Goal: Connect with others: Connect with others

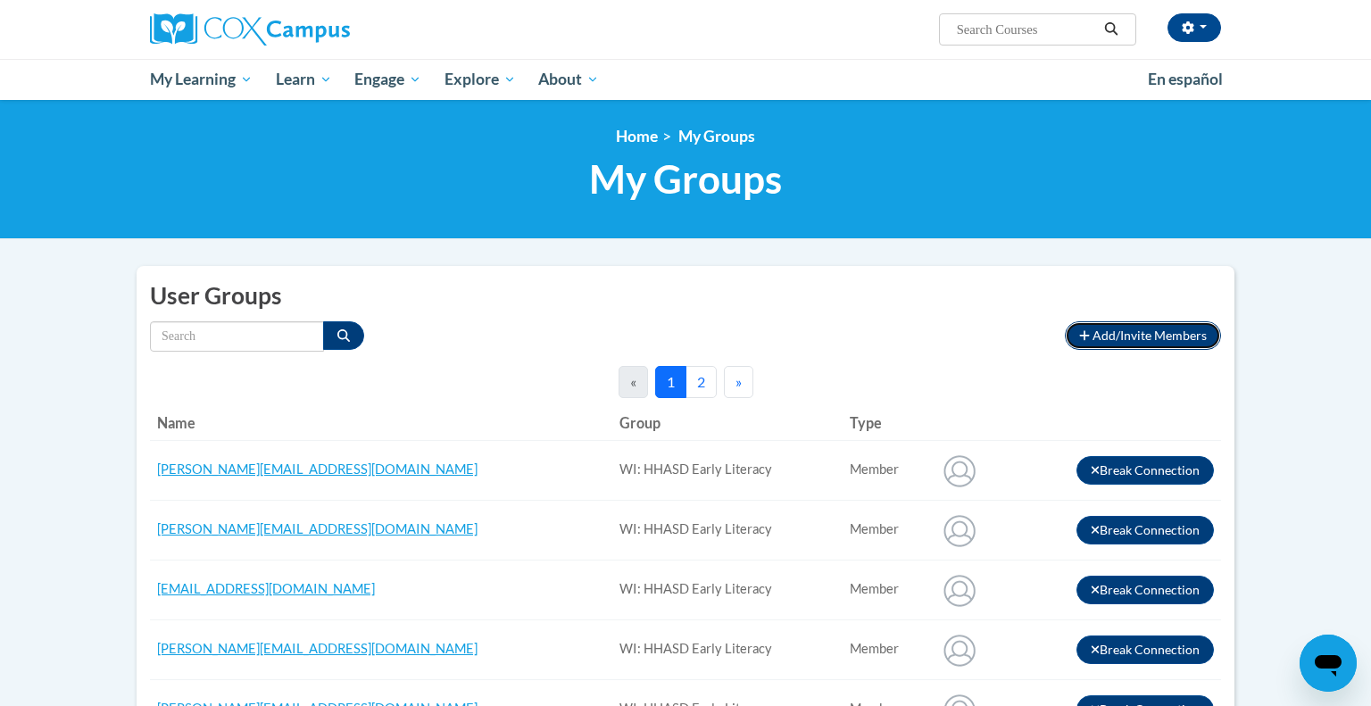
click at [1143, 343] on span "Add/Invite Members" at bounding box center [1150, 335] width 114 height 15
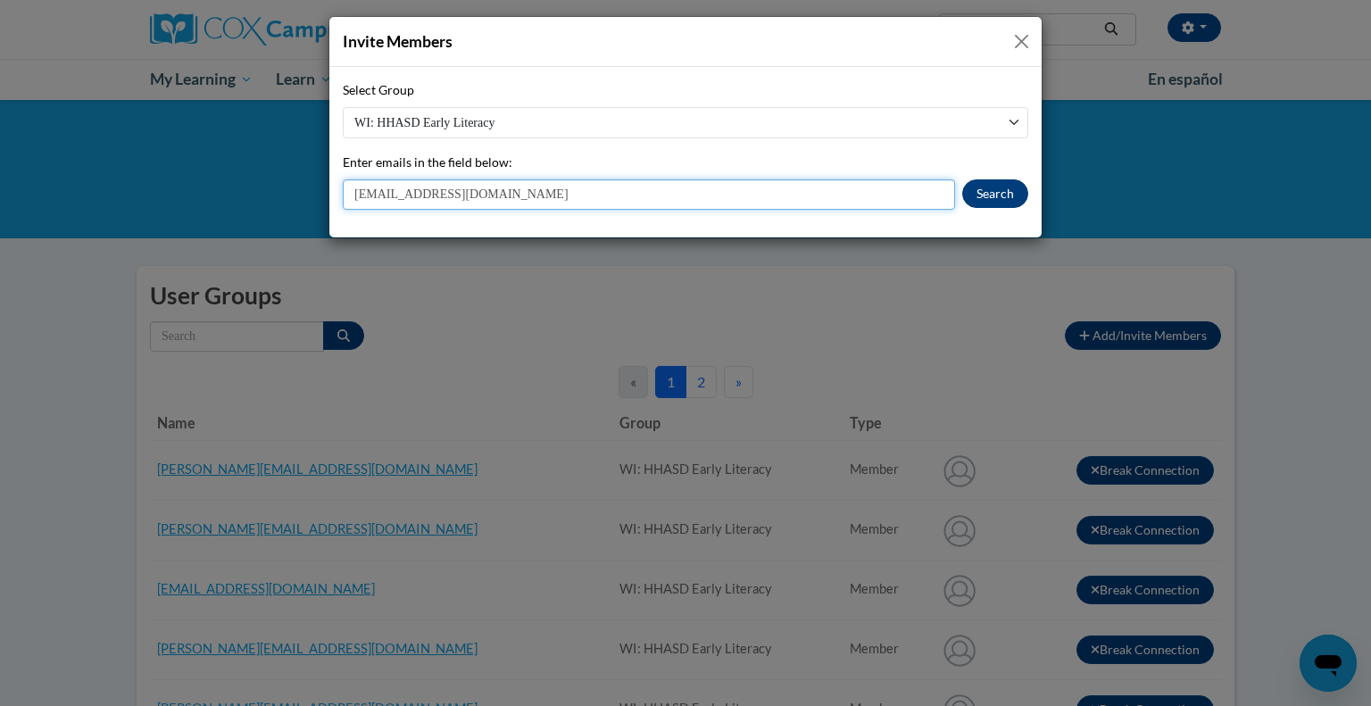
type input "[EMAIL_ADDRESS][DOMAIN_NAME]"
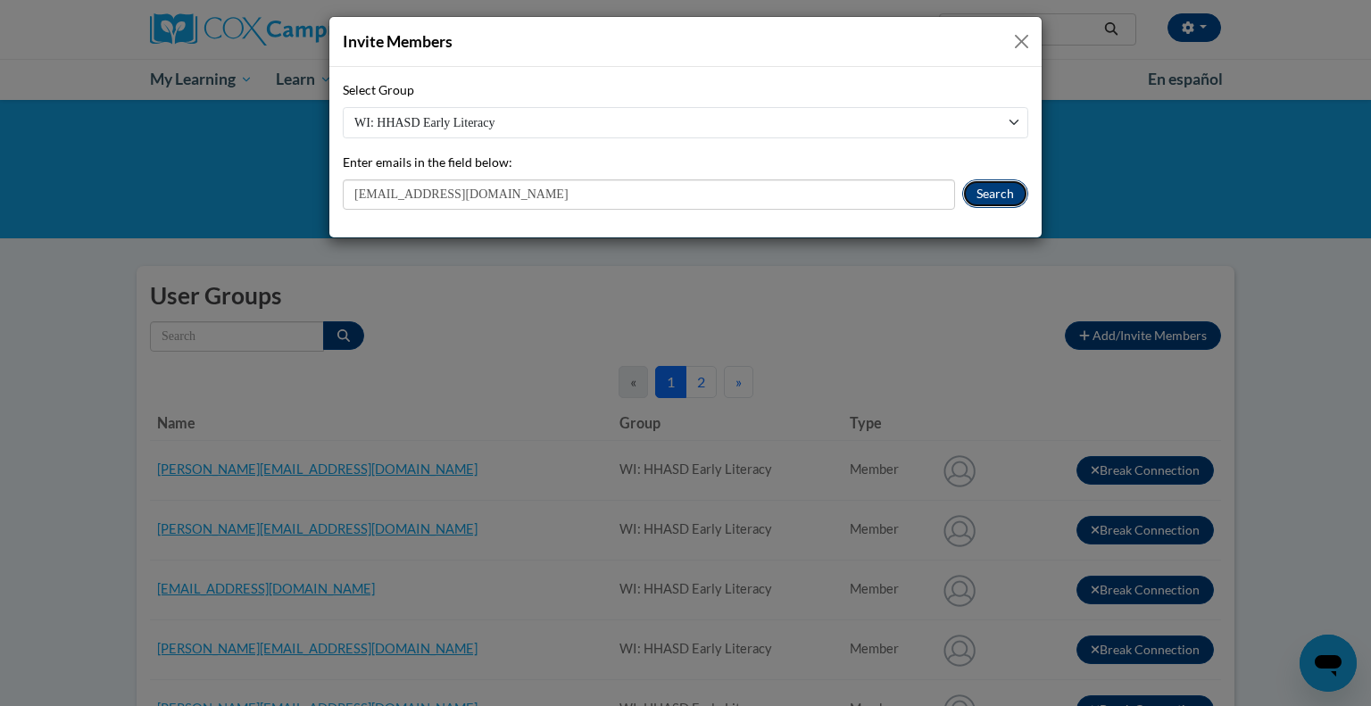
click at [977, 195] on button "Search" at bounding box center [995, 193] width 66 height 29
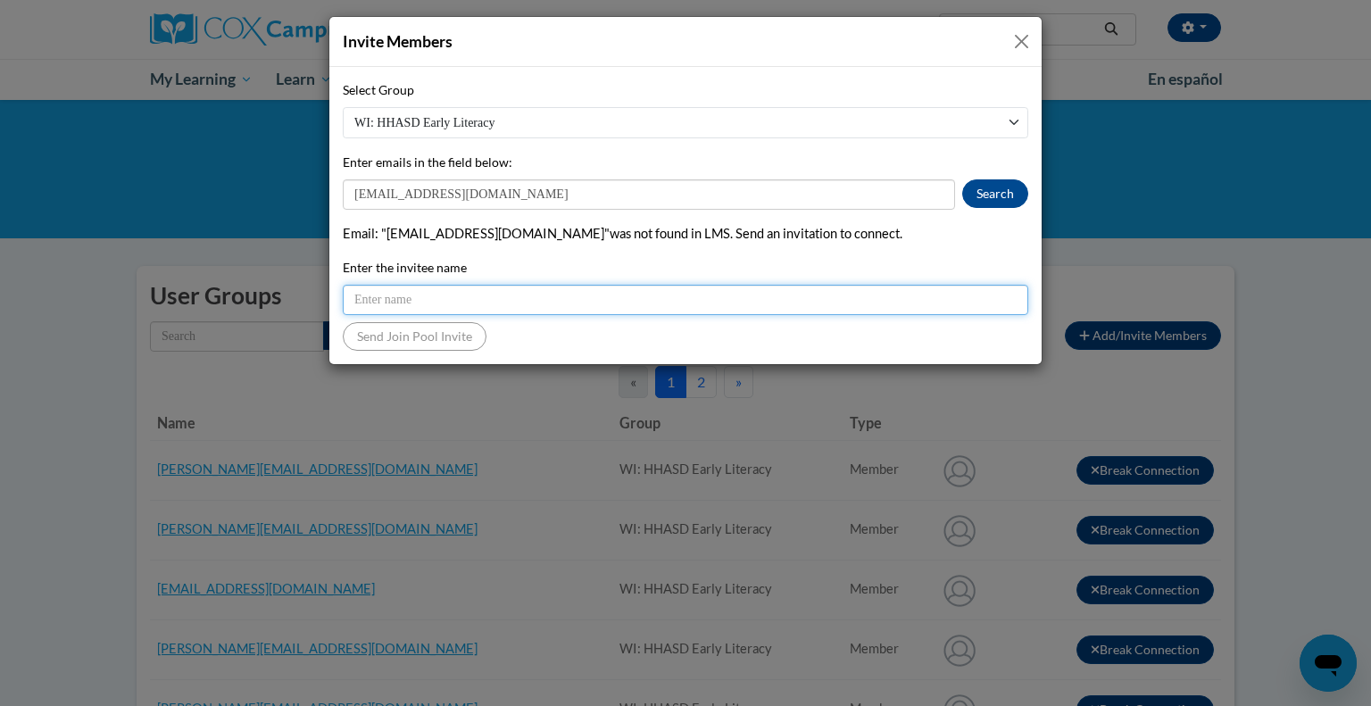
click at [443, 298] on input "Enter the invitee name" at bounding box center [686, 300] width 686 height 30
type input "Mikayla Cup"
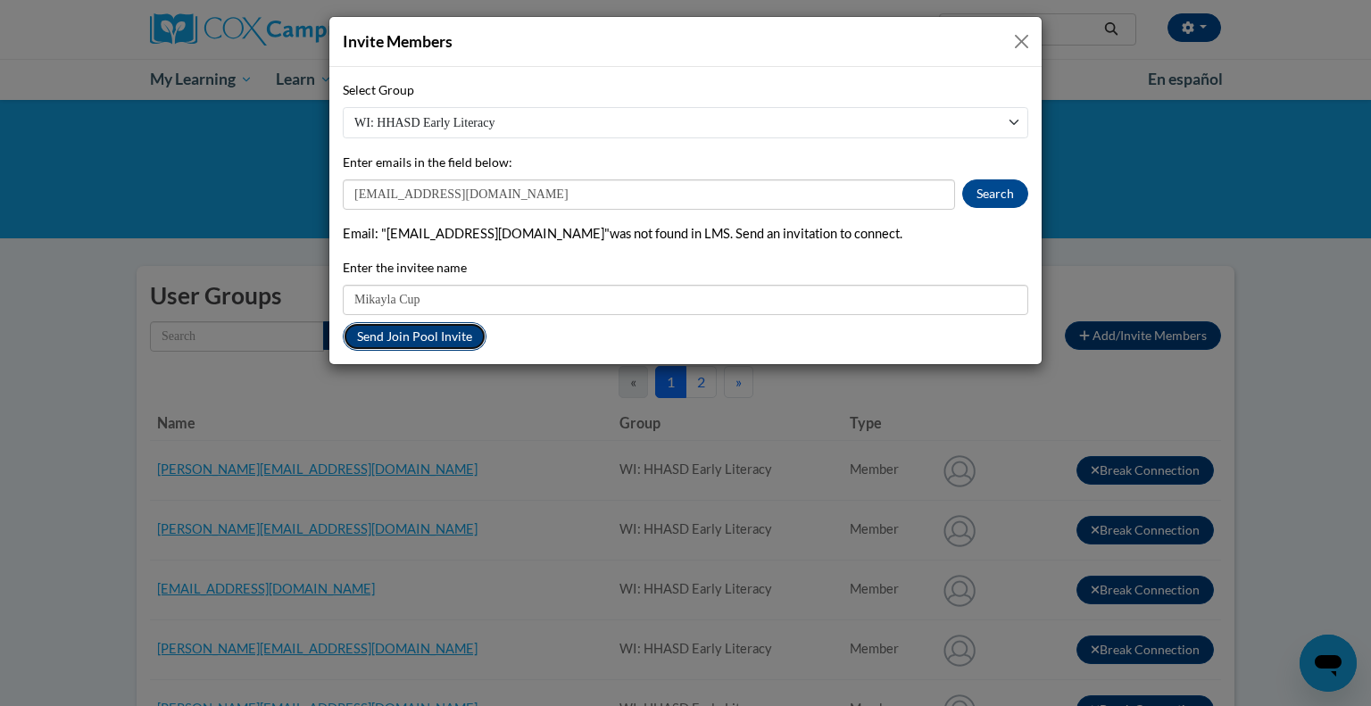
click at [397, 341] on button "Send Join Pool Invite" at bounding box center [415, 336] width 144 height 29
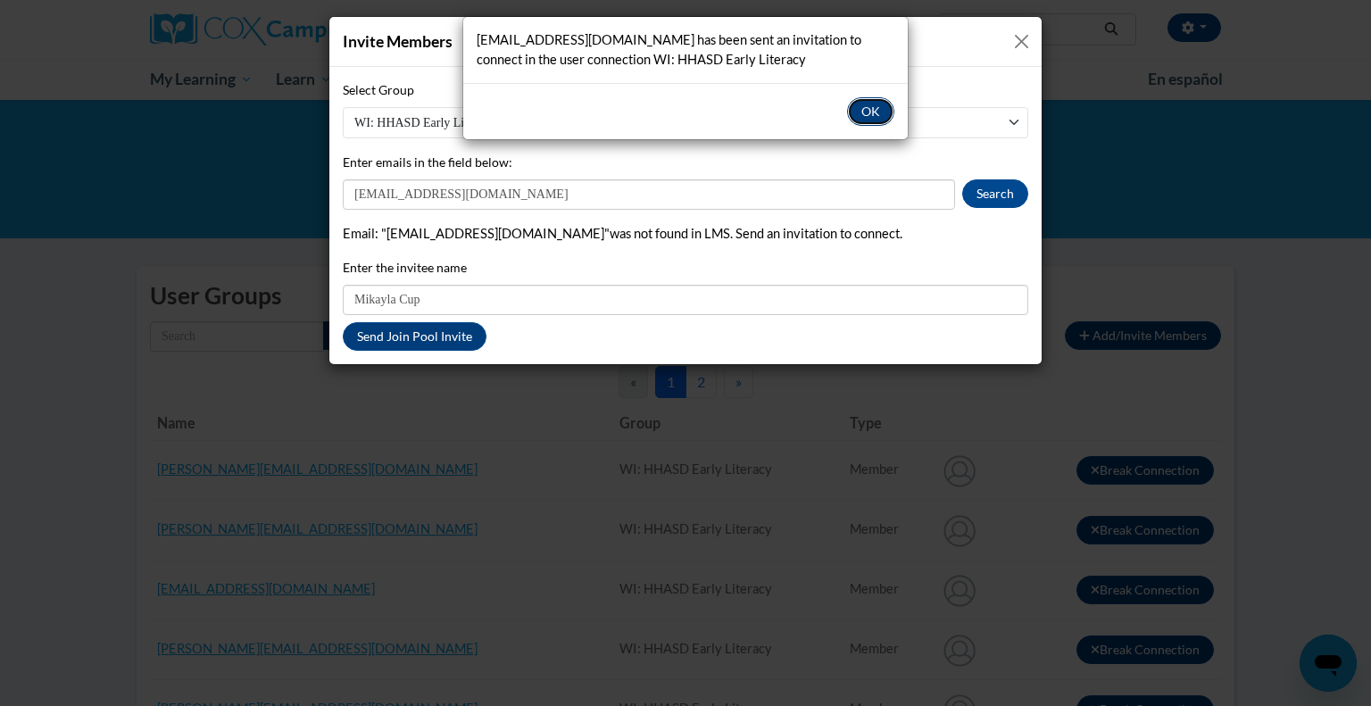
click at [867, 105] on button "OK" at bounding box center [870, 111] width 47 height 29
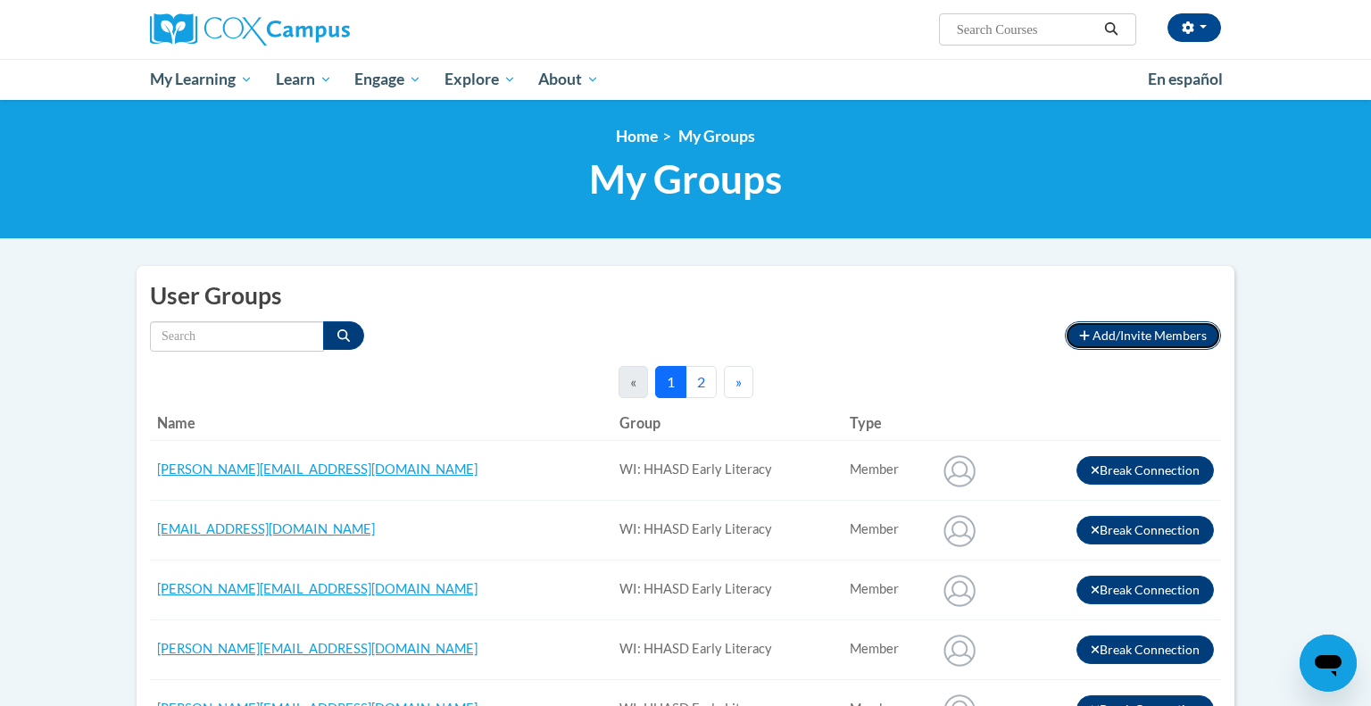
click at [1148, 343] on span "Add/Invite Members" at bounding box center [1150, 335] width 114 height 15
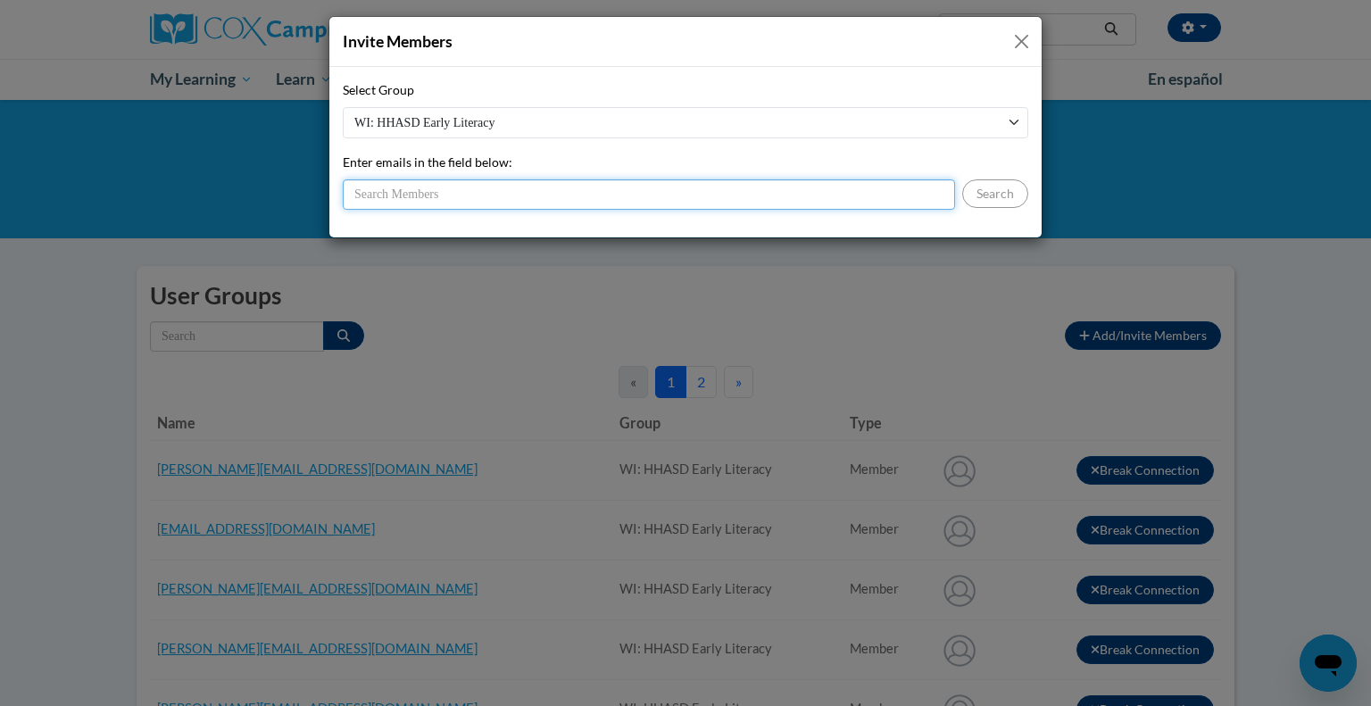
click at [445, 198] on input "Enter emails in the field below:" at bounding box center [649, 194] width 612 height 30
type input "[EMAIL_ADDRESS][DOMAIN_NAME]"
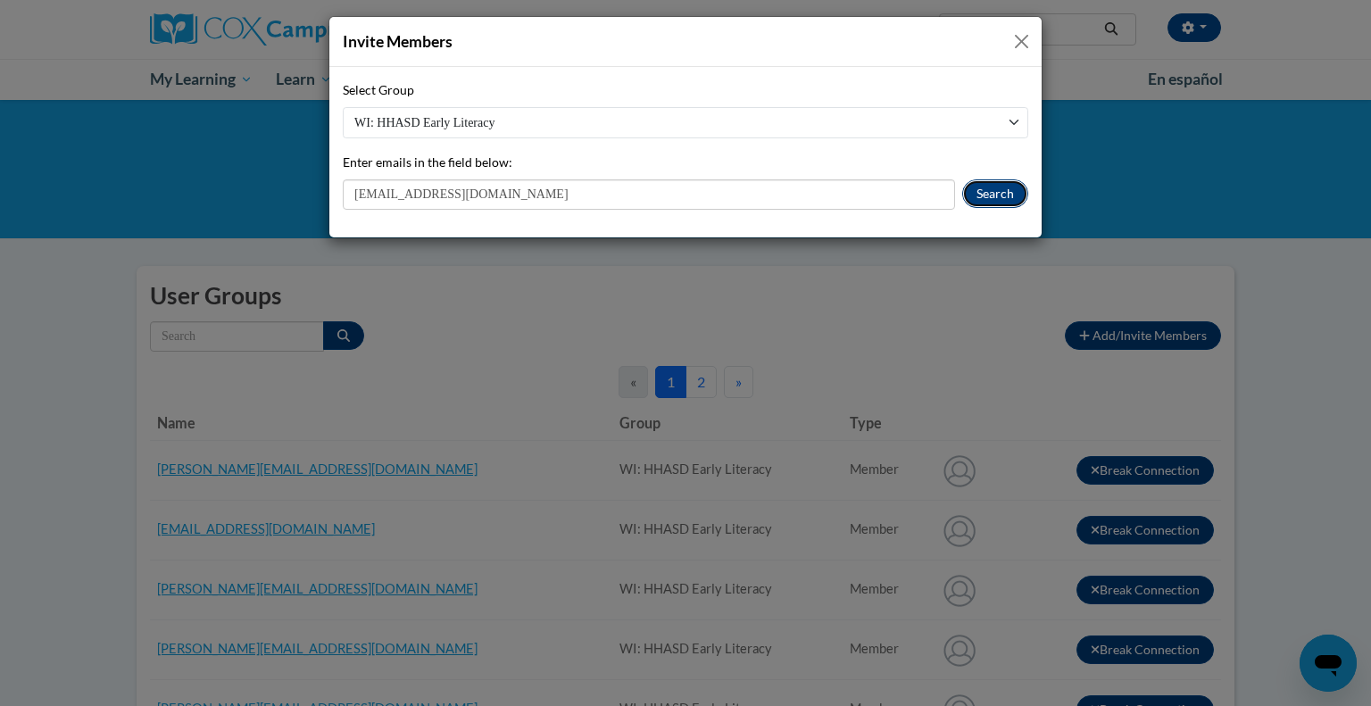
click at [1010, 197] on button "Search" at bounding box center [995, 193] width 66 height 29
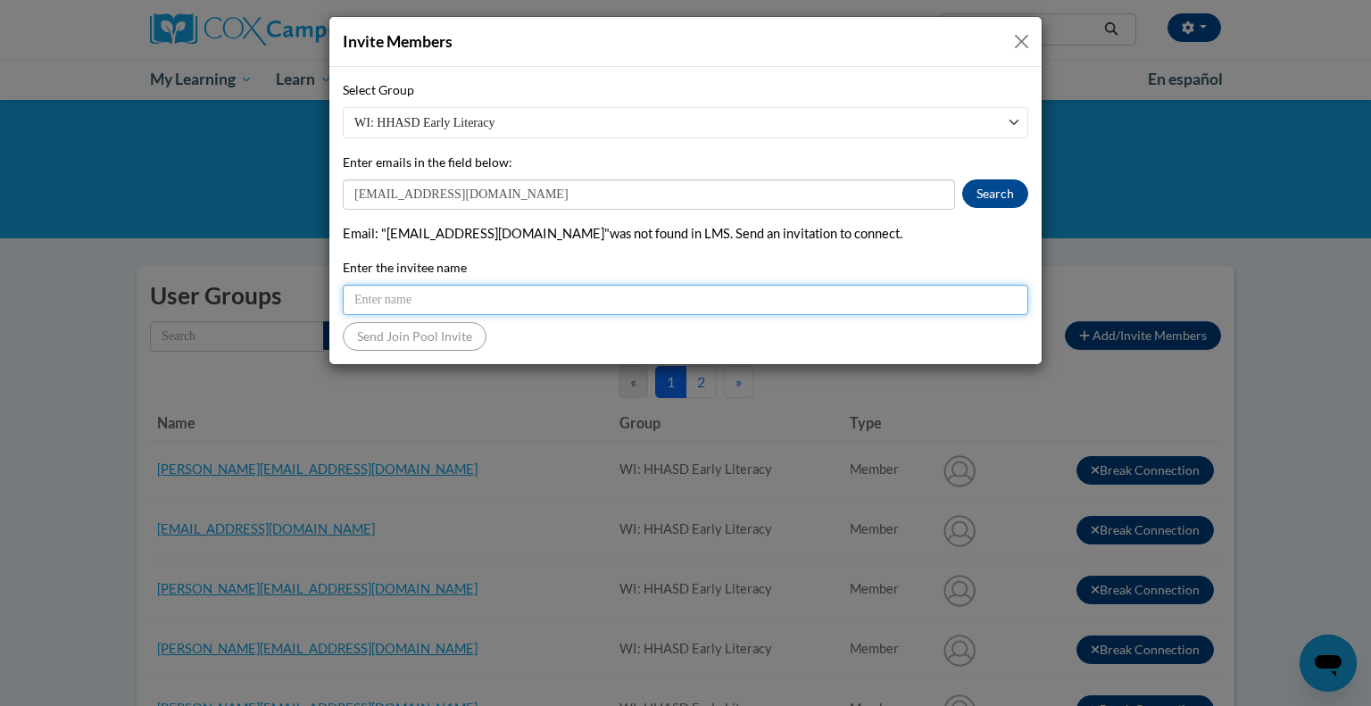
click at [487, 303] on input "Enter the invitee name" at bounding box center [686, 300] width 686 height 30
type input "[PERSON_NAME]"
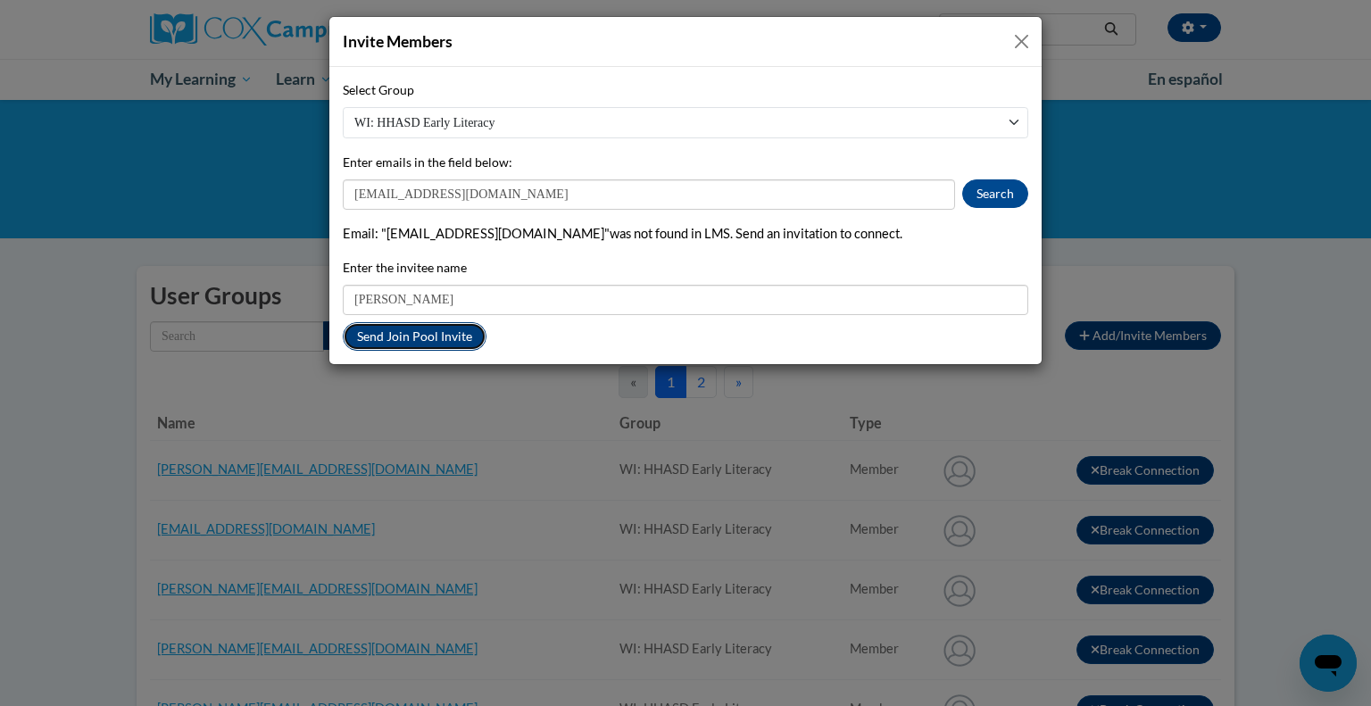
click at [378, 338] on button "Send Join Pool Invite" at bounding box center [415, 336] width 144 height 29
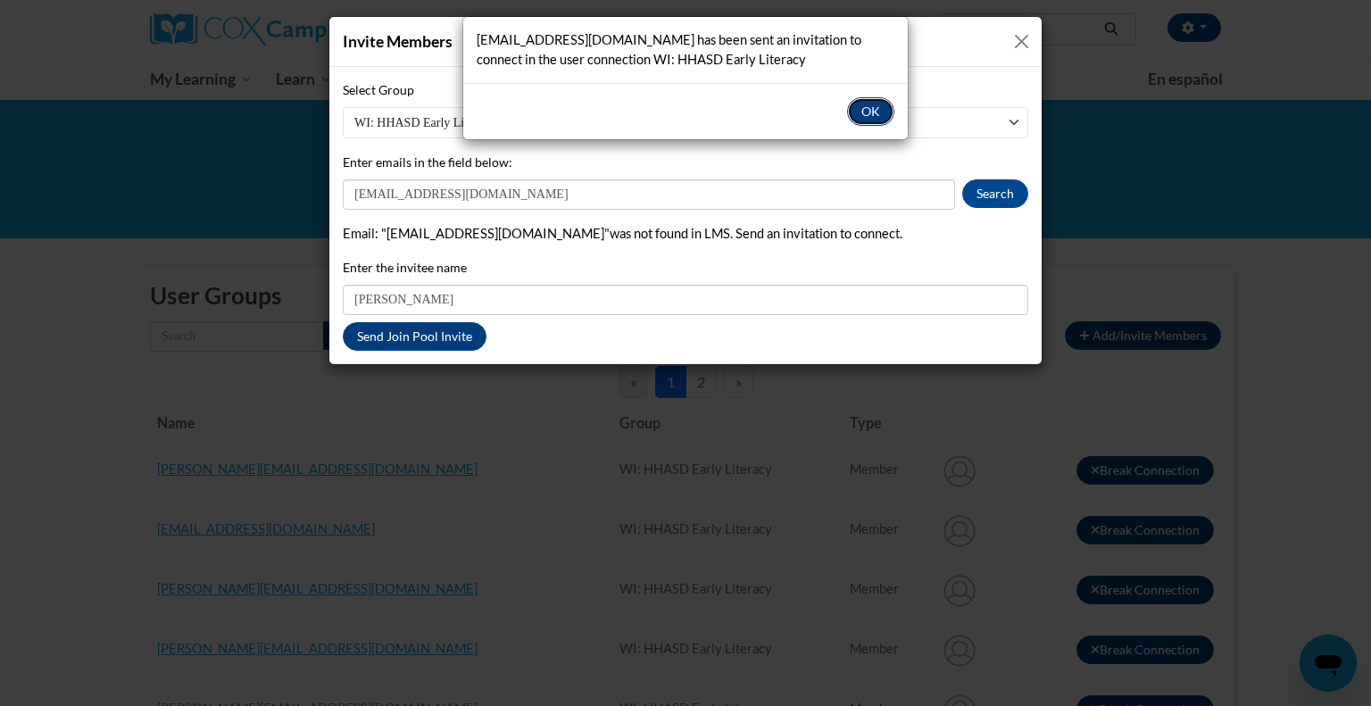
click at [857, 105] on button "OK" at bounding box center [870, 111] width 47 height 29
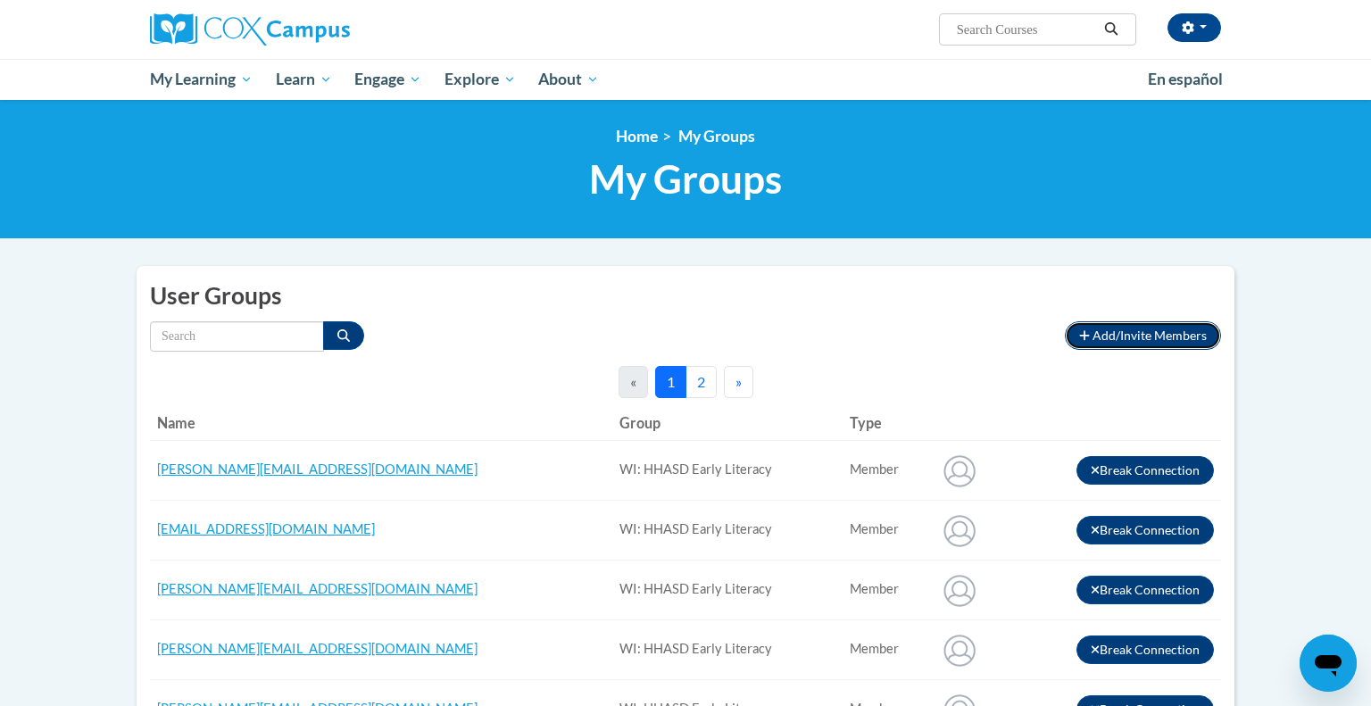
click at [1135, 343] on span "Add/Invite Members" at bounding box center [1150, 335] width 114 height 15
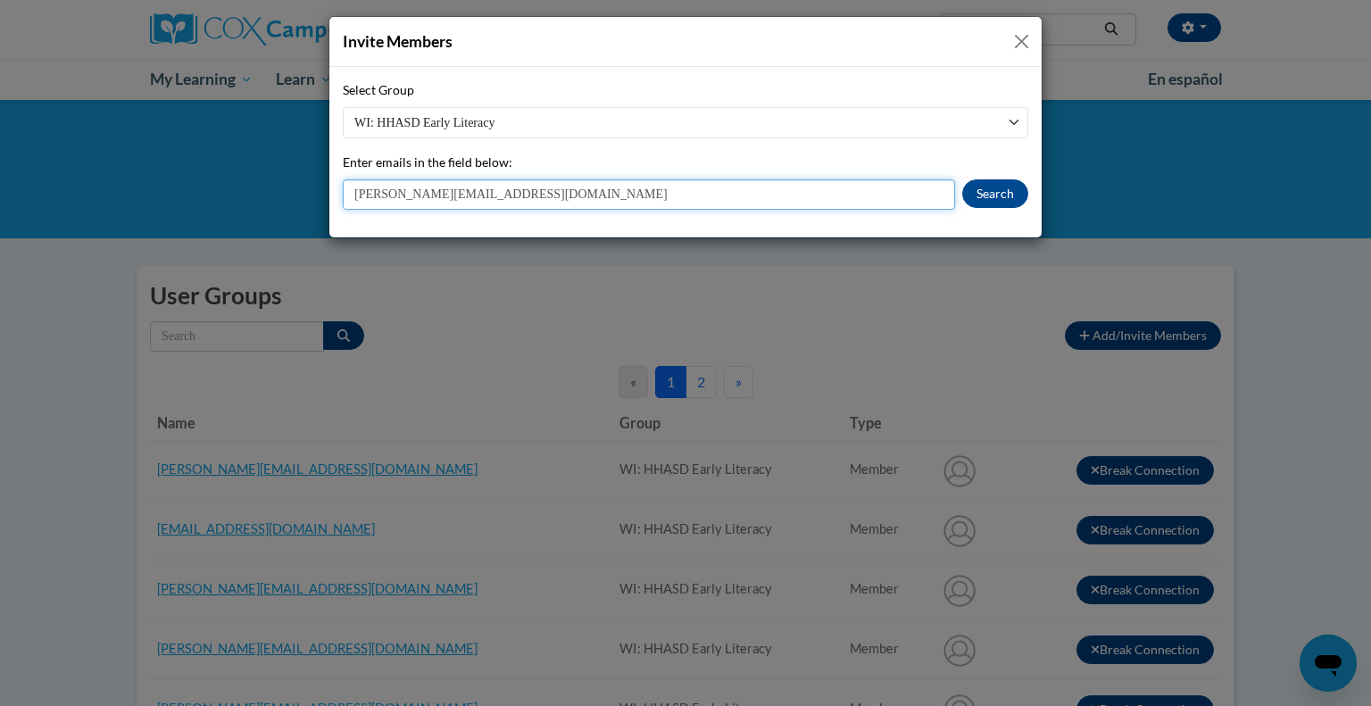
type input "[PERSON_NAME][EMAIL_ADDRESS][DOMAIN_NAME]"
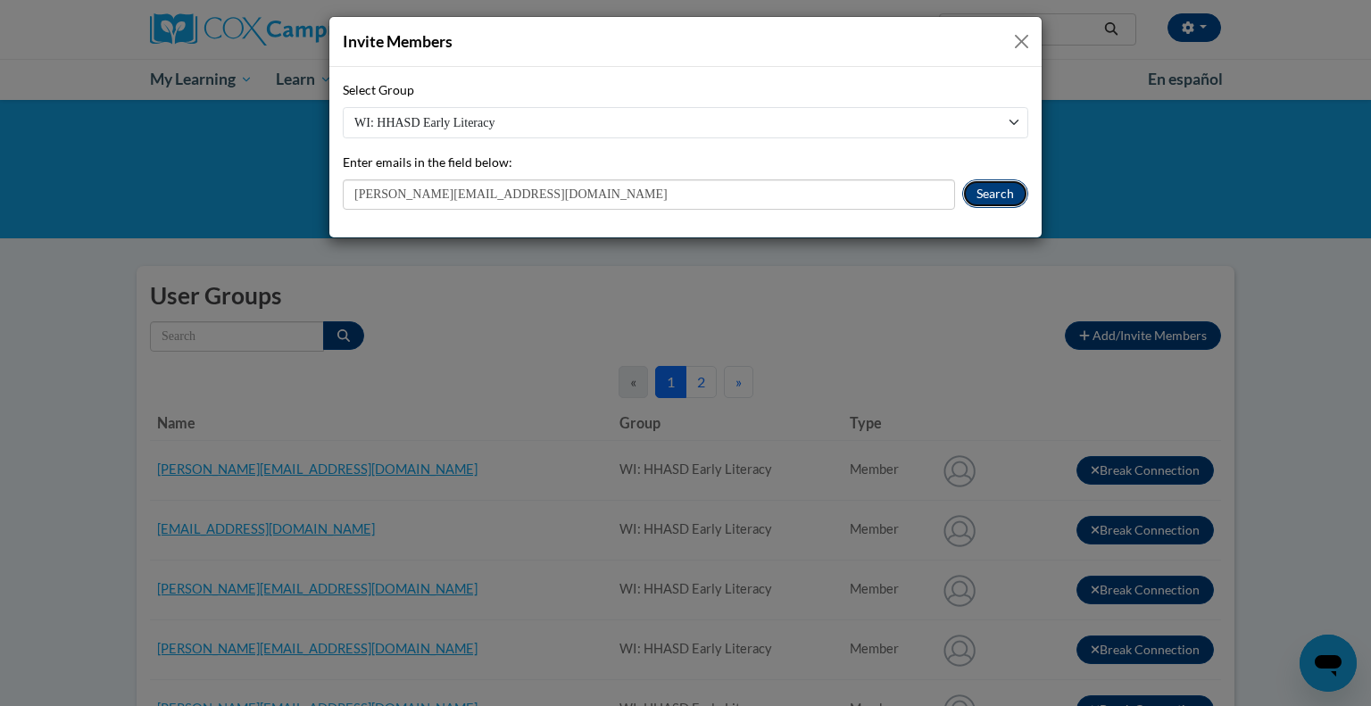
click at [986, 195] on button "Search" at bounding box center [995, 193] width 66 height 29
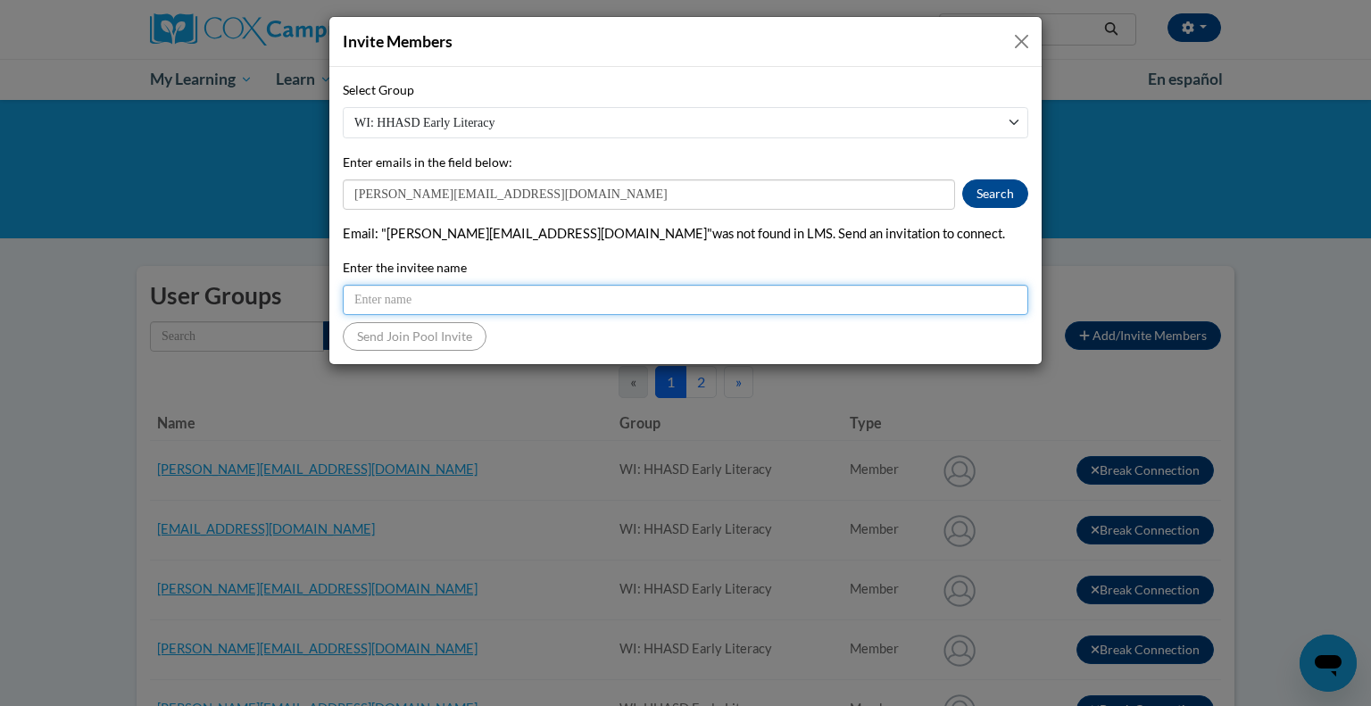
click at [436, 308] on input "Enter the invitee name" at bounding box center [686, 300] width 686 height 30
type input "[PERSON_NAME]"
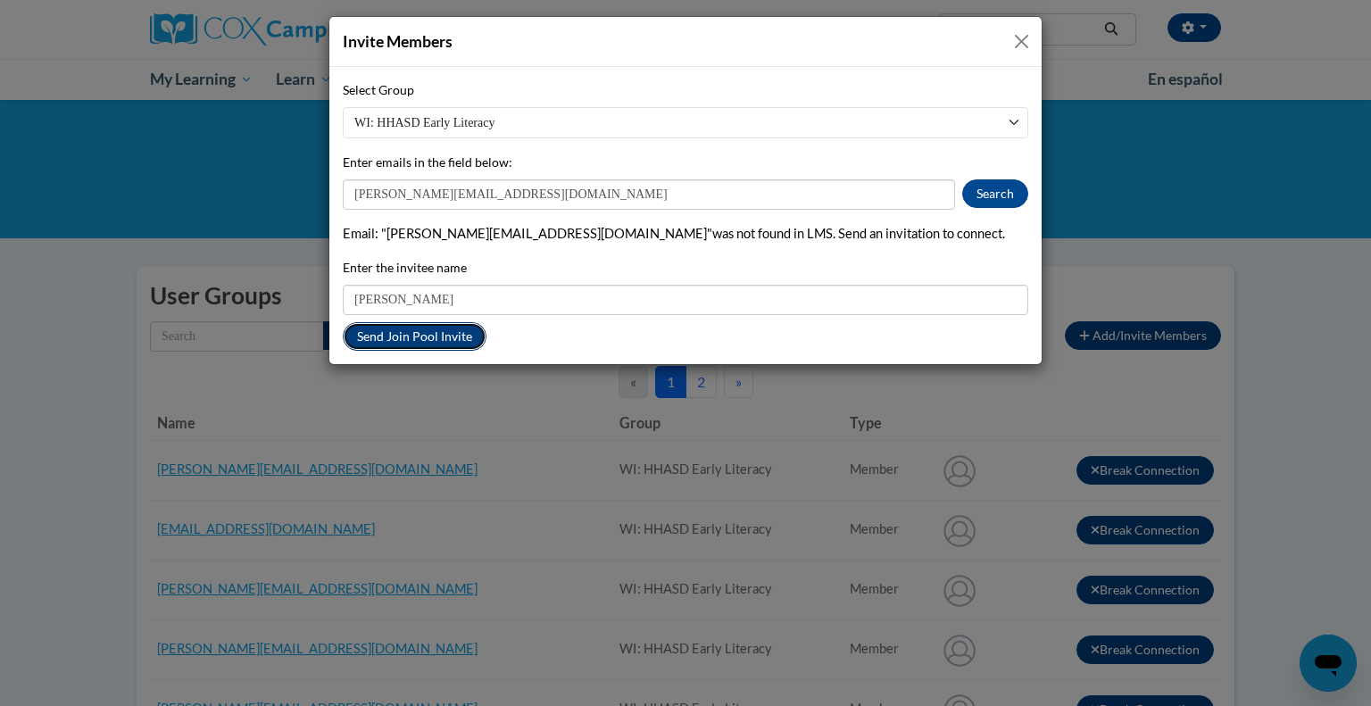
click at [395, 342] on button "Send Join Pool Invite" at bounding box center [415, 336] width 144 height 29
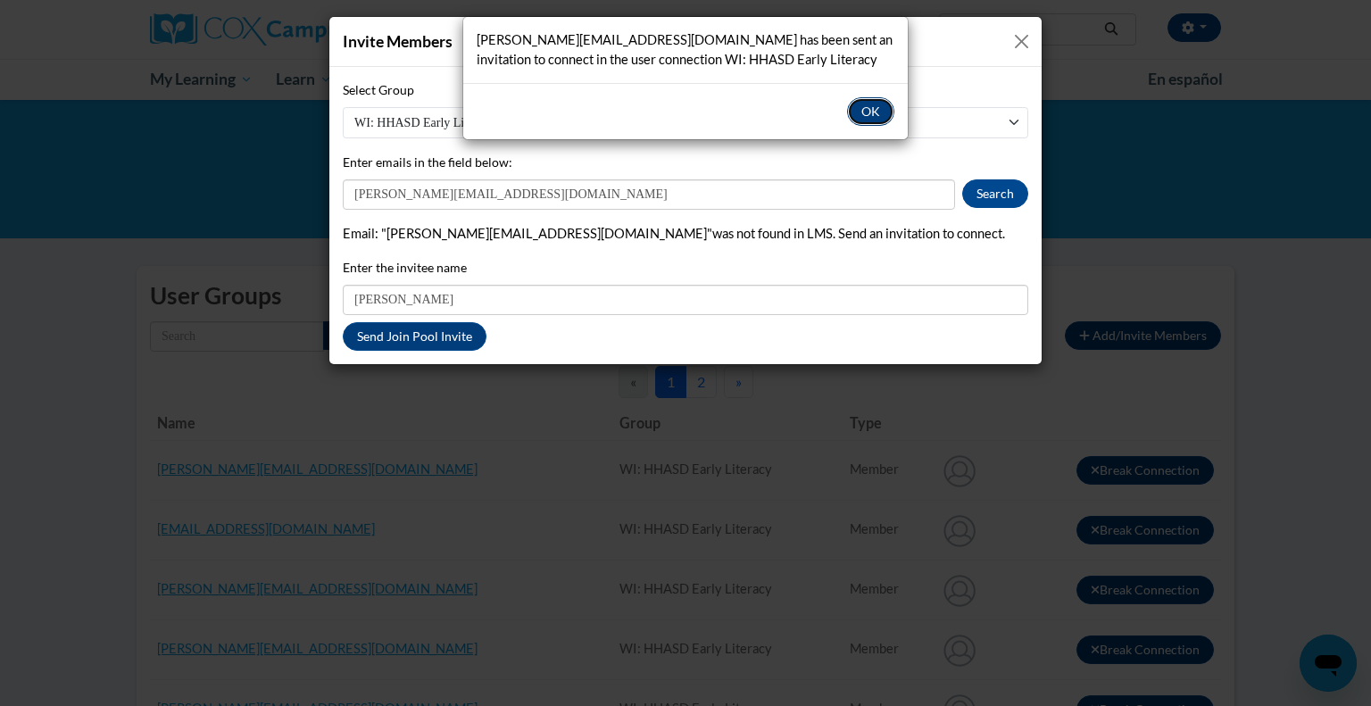
click at [865, 108] on button "OK" at bounding box center [870, 111] width 47 height 29
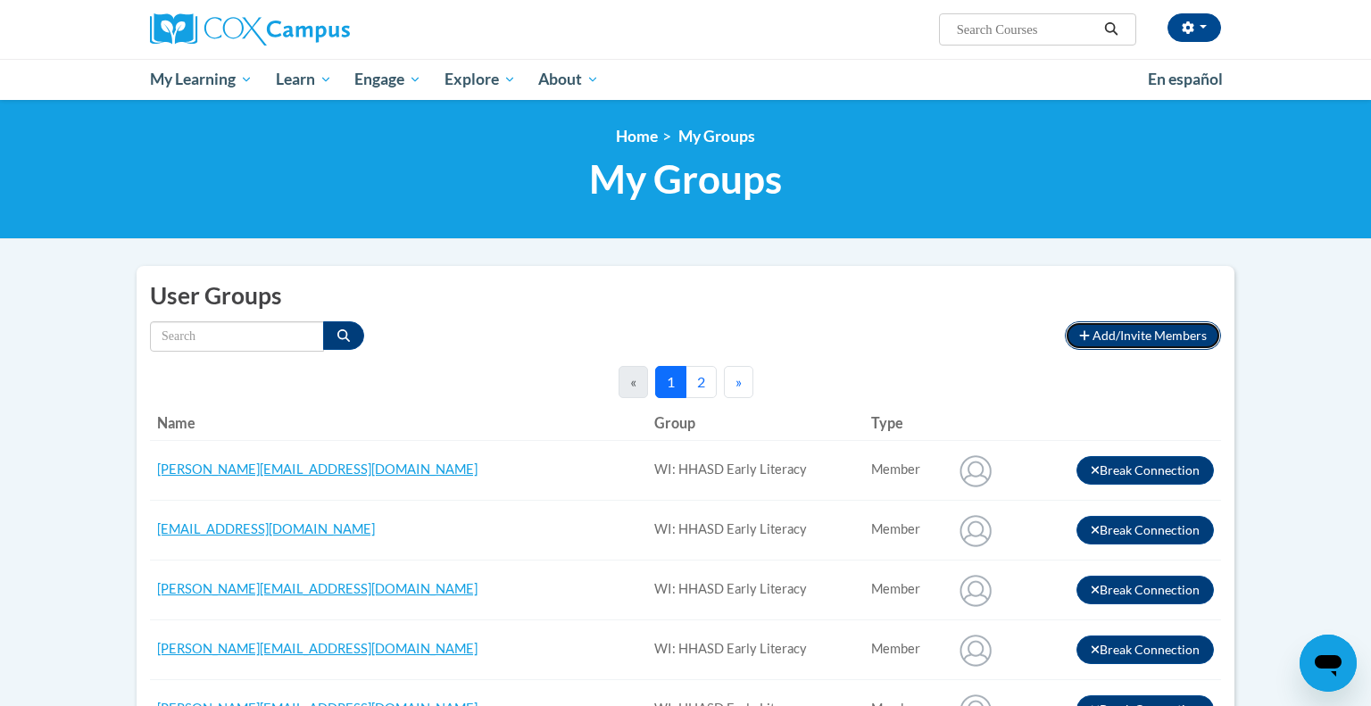
click at [1110, 343] on span "Add/Invite Members" at bounding box center [1150, 335] width 114 height 15
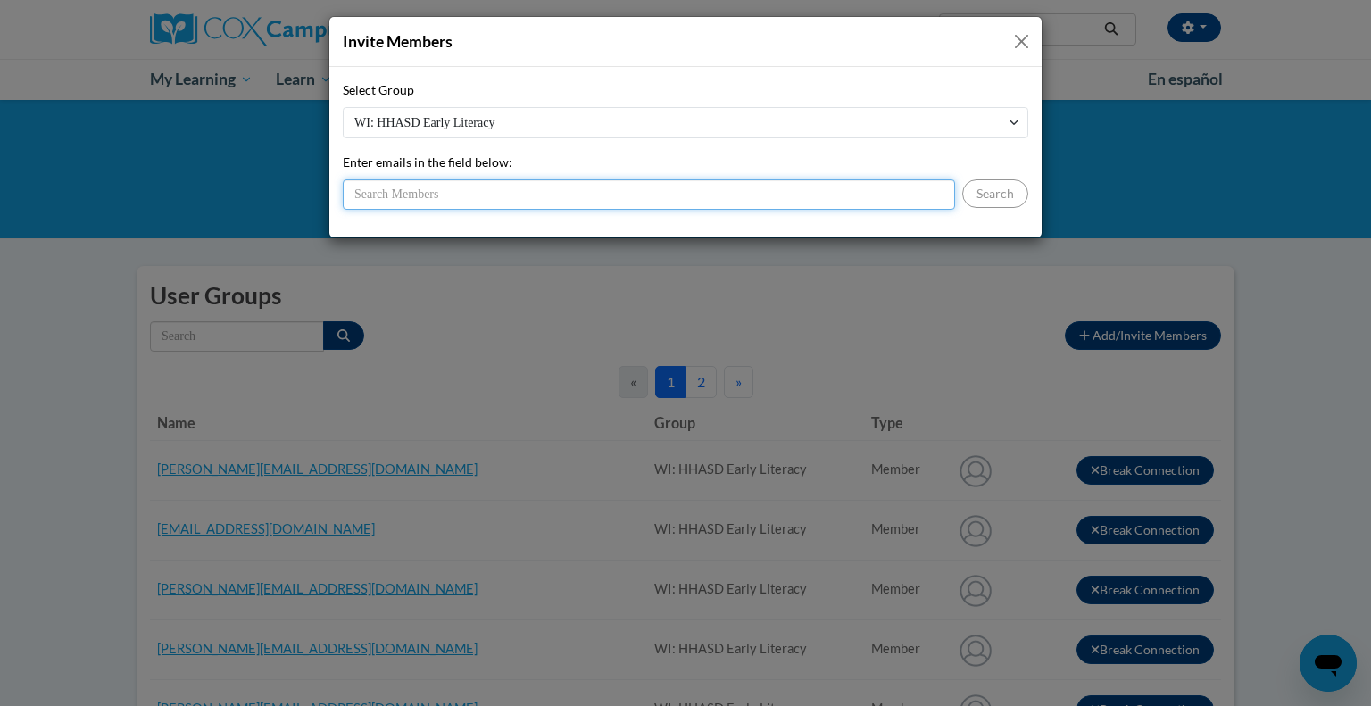
click at [444, 192] on input "Enter emails in the field below:" at bounding box center [649, 194] width 612 height 30
type input "[PERSON_NAME][EMAIL_ADDRESS][DOMAIN_NAME]"
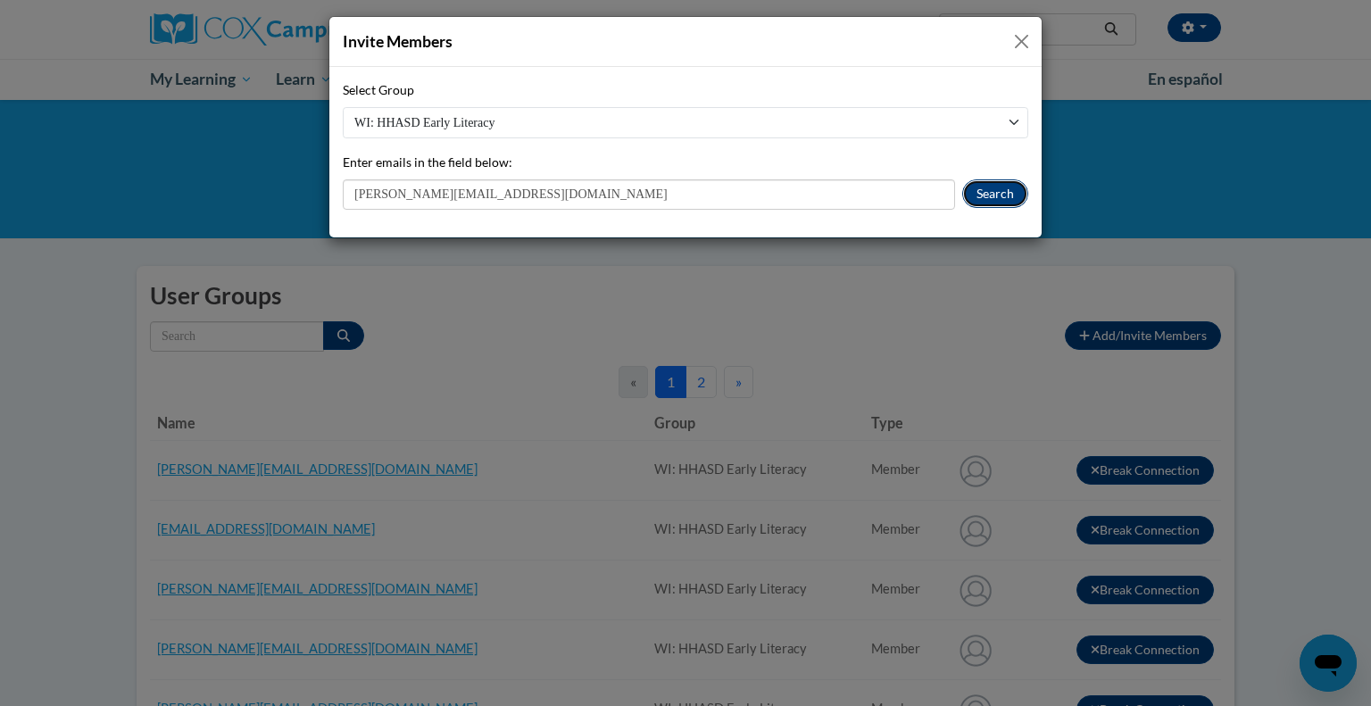
click at [988, 186] on button "Search" at bounding box center [995, 193] width 66 height 29
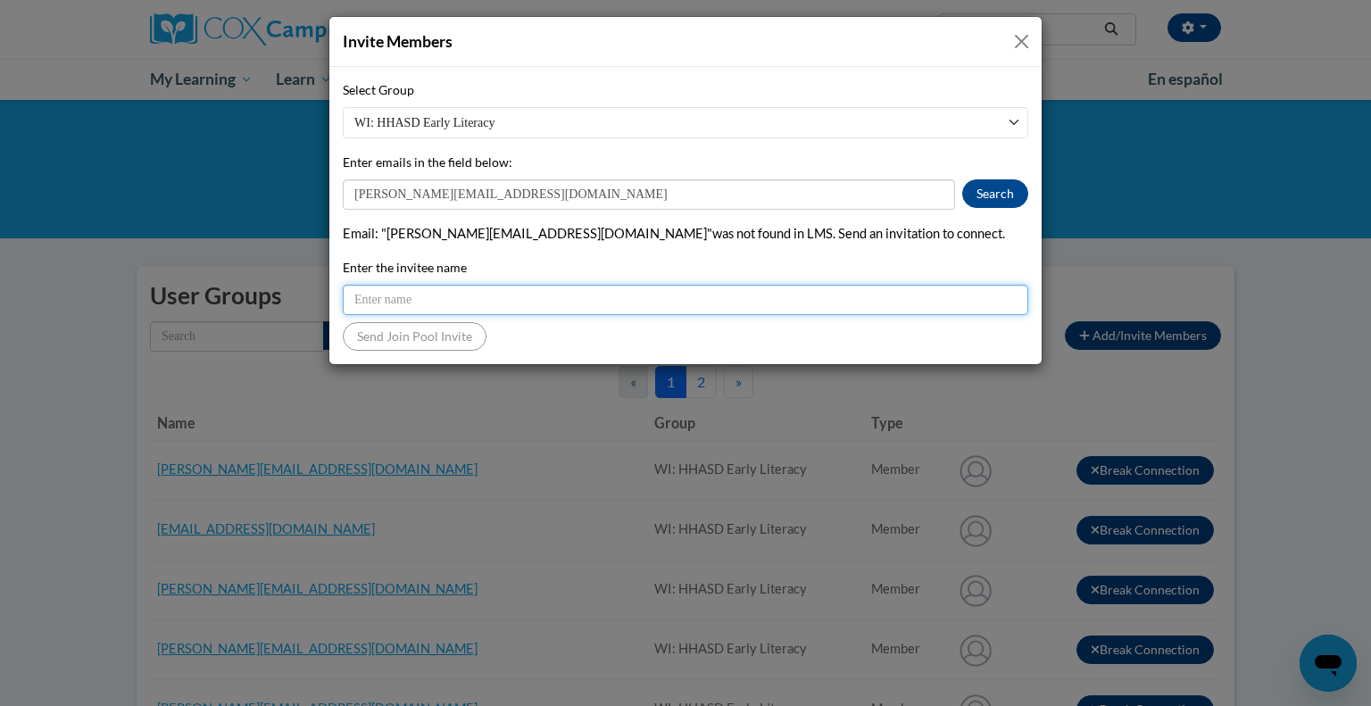
click at [515, 295] on input "Enter the invitee name" at bounding box center [686, 300] width 686 height 30
type input "[PERSON_NAME]"
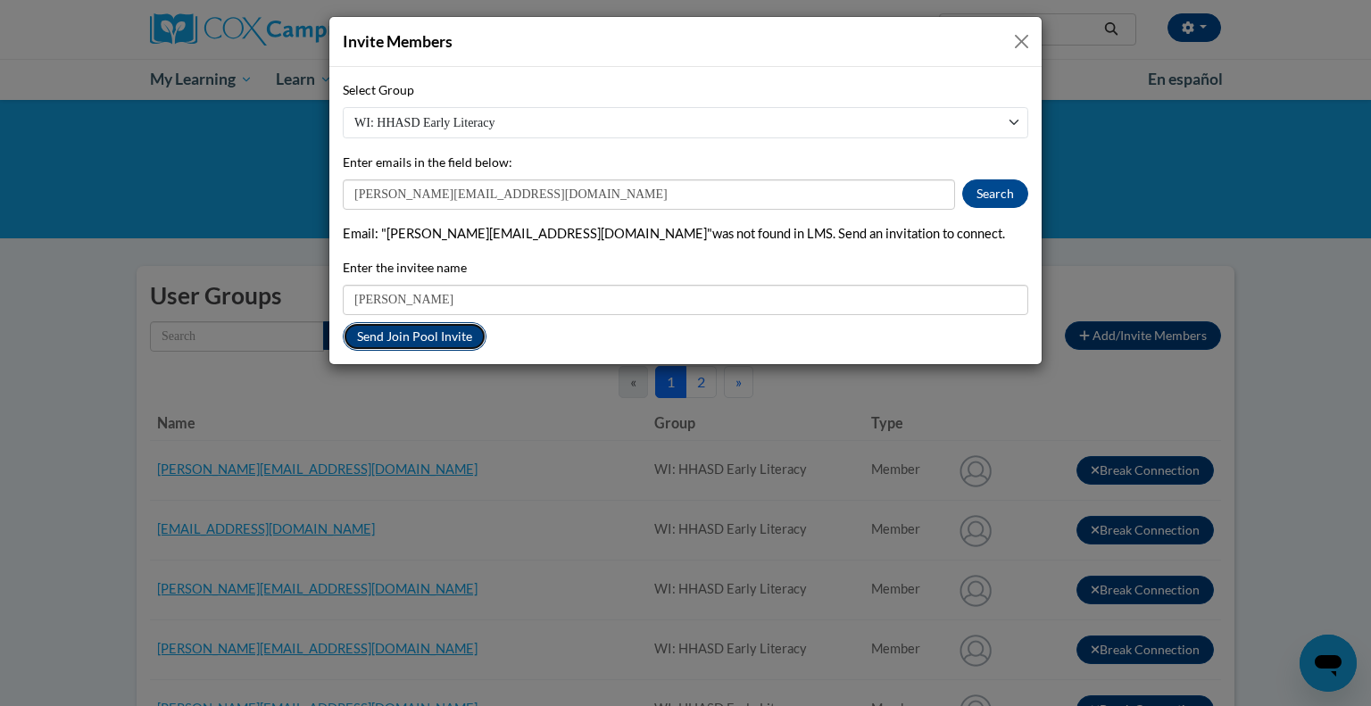
click at [439, 336] on button "Send Join Pool Invite" at bounding box center [415, 336] width 144 height 29
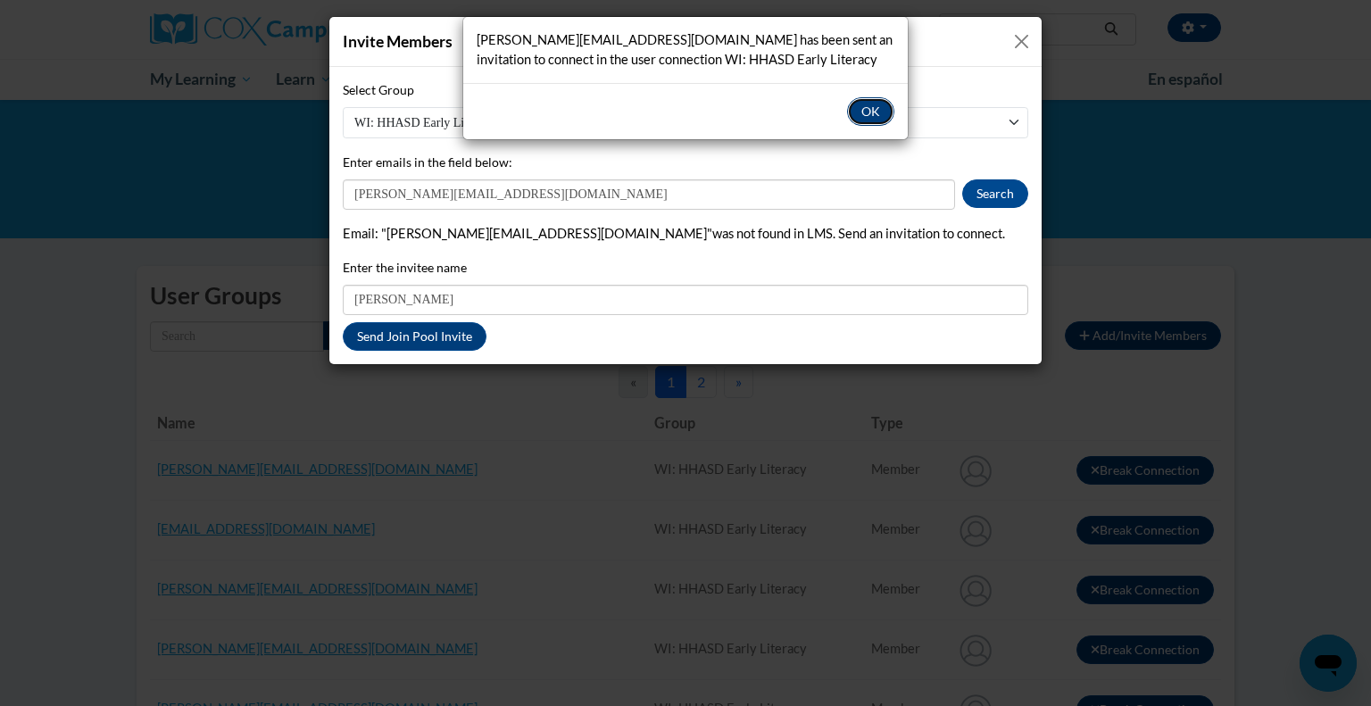
click at [866, 113] on button "OK" at bounding box center [870, 111] width 47 height 29
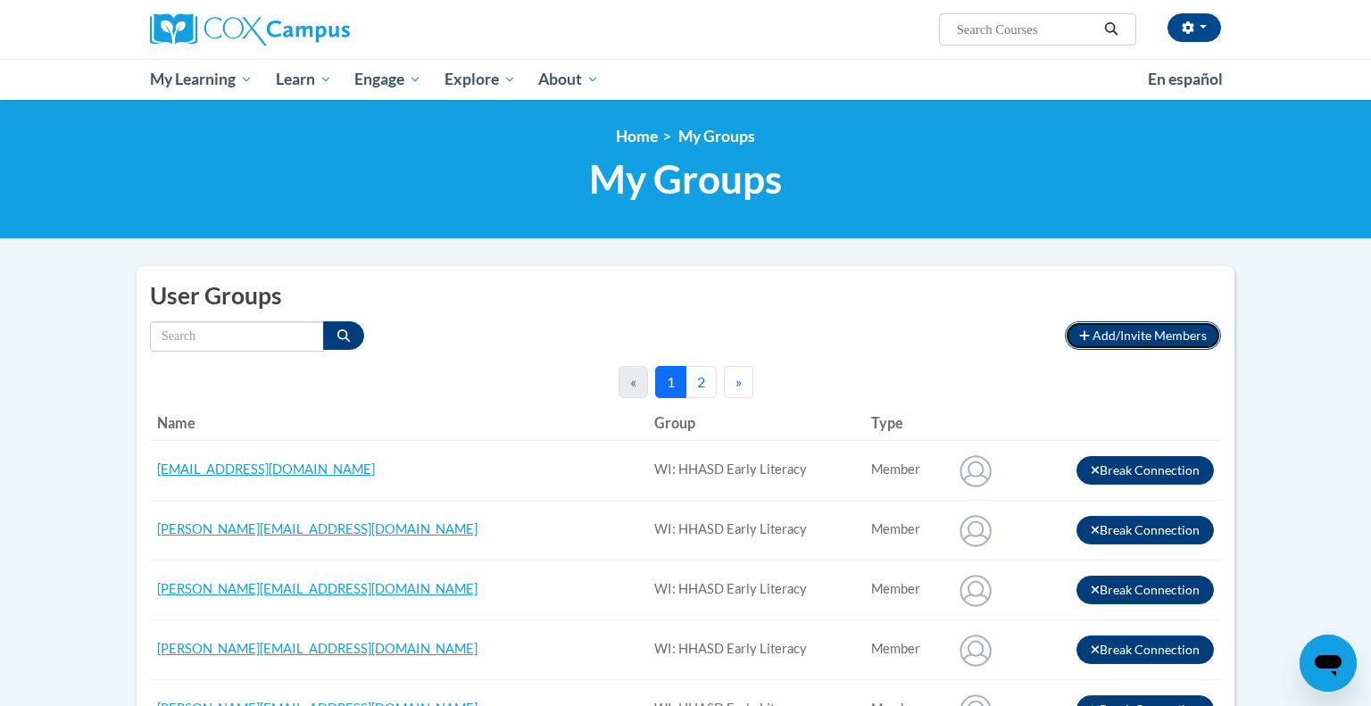
click at [1118, 343] on span "Add/Invite Members" at bounding box center [1150, 335] width 114 height 15
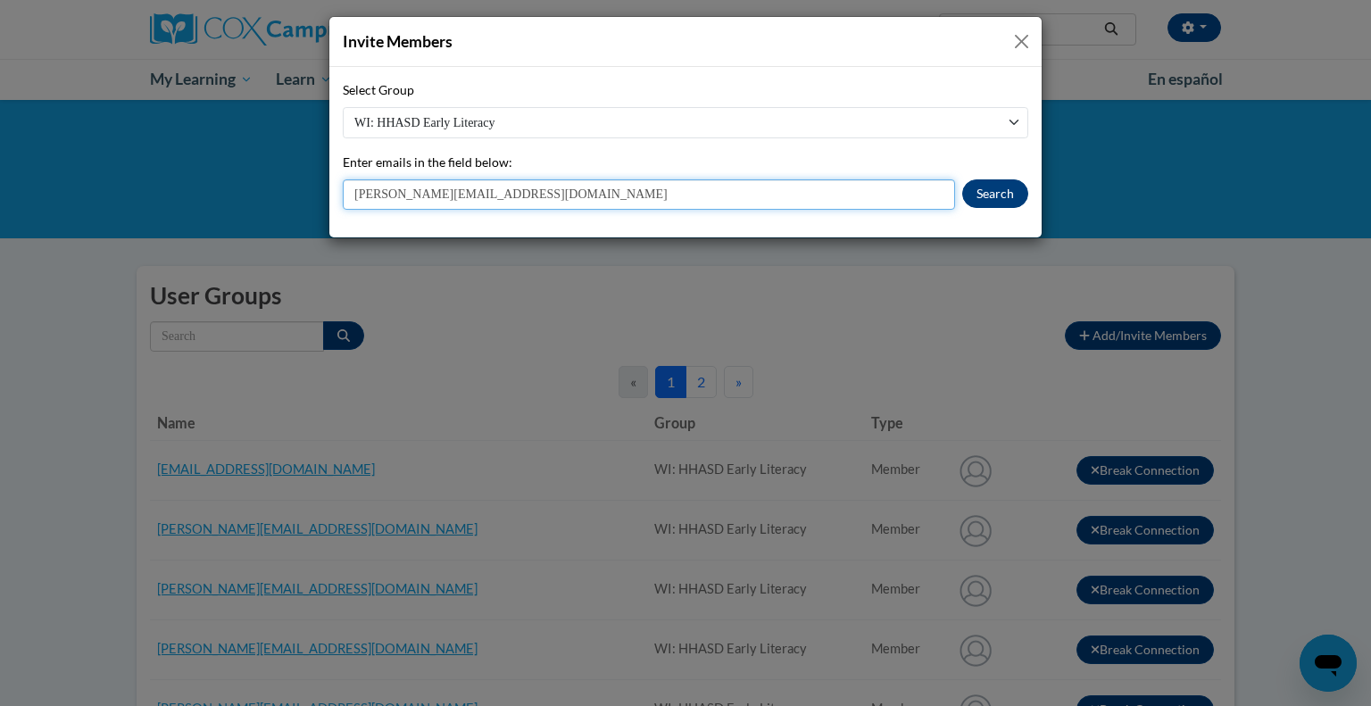
type input "[PERSON_NAME][EMAIL_ADDRESS][DOMAIN_NAME]"
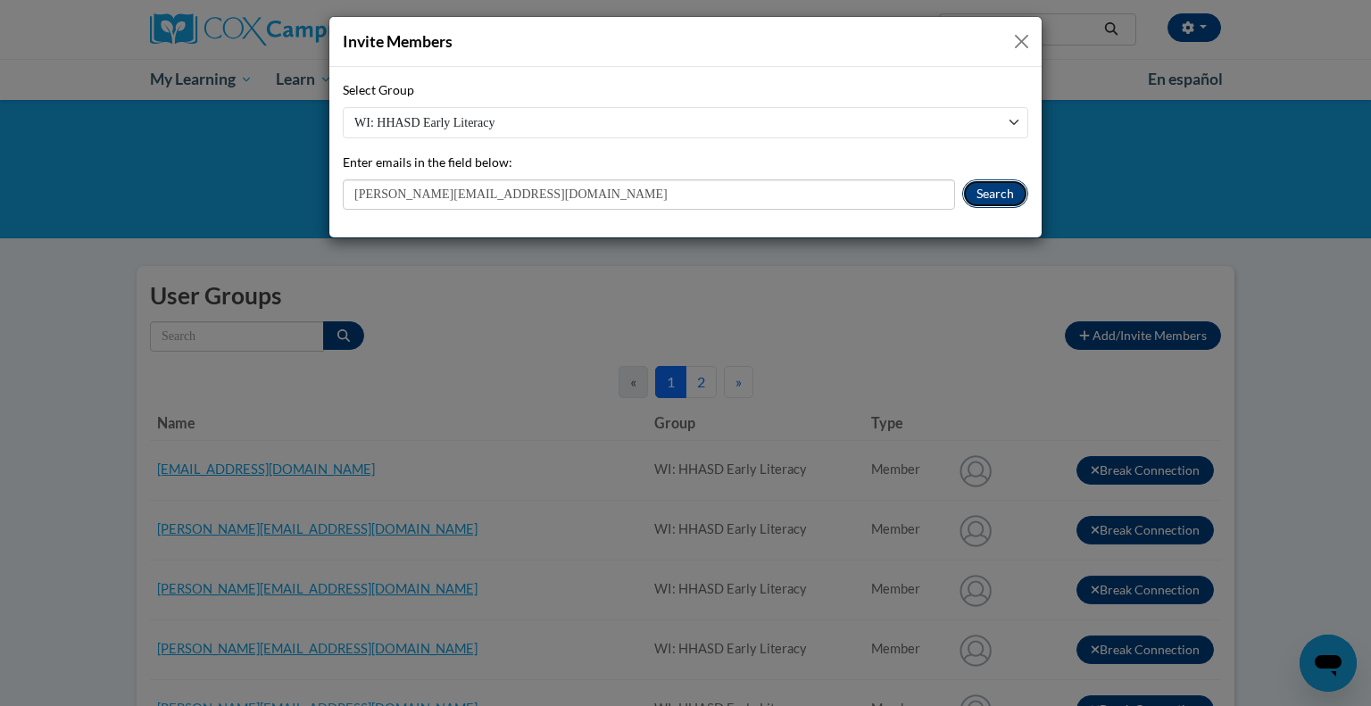
click at [984, 199] on button "Search" at bounding box center [995, 193] width 66 height 29
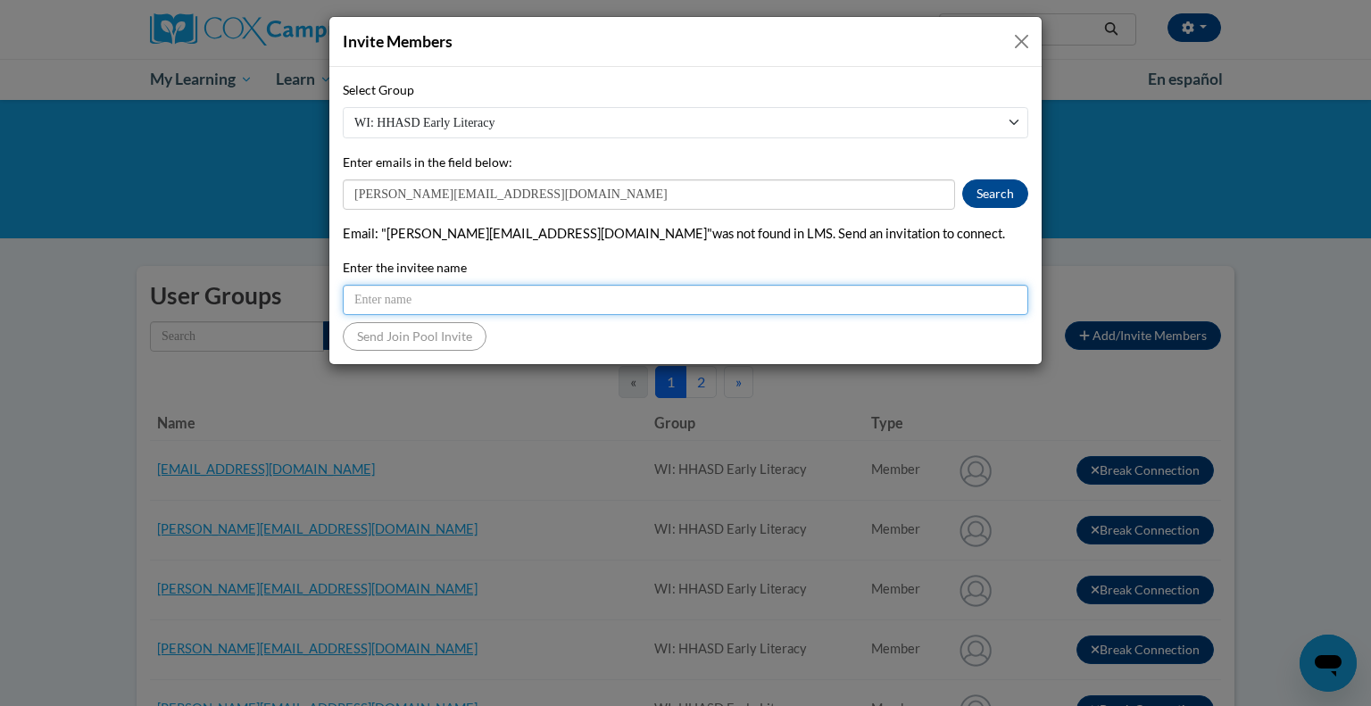
click at [388, 304] on input "Enter the invitee name" at bounding box center [686, 300] width 686 height 30
type input "[PERSON_NAME]"
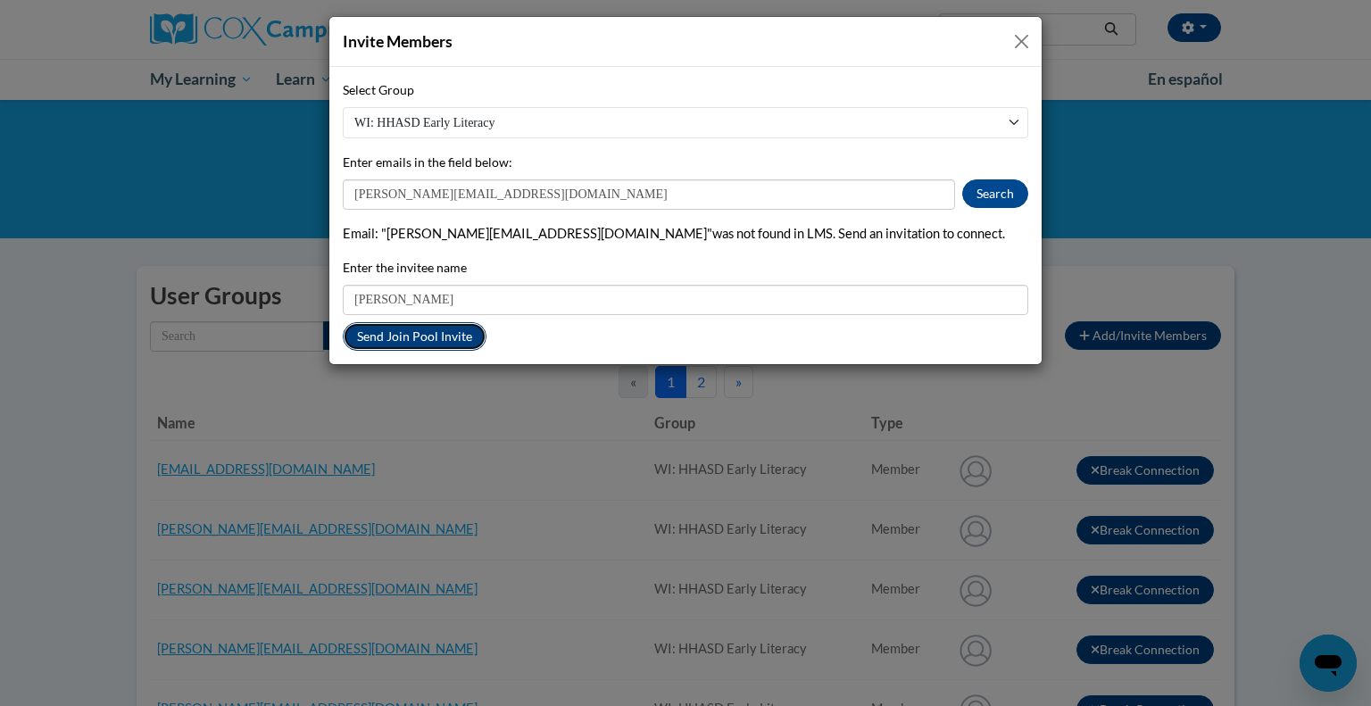
click at [388, 334] on button "Send Join Pool Invite" at bounding box center [415, 336] width 144 height 29
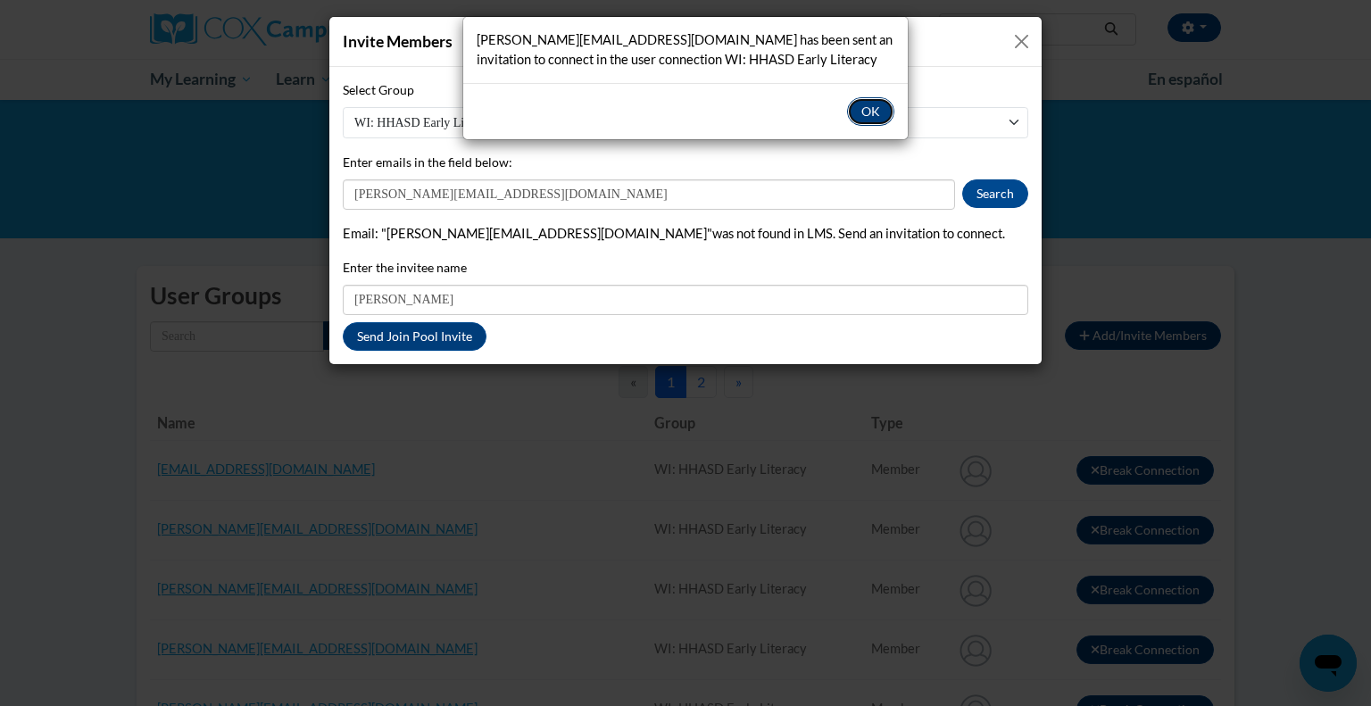
click at [865, 101] on button "OK" at bounding box center [870, 111] width 47 height 29
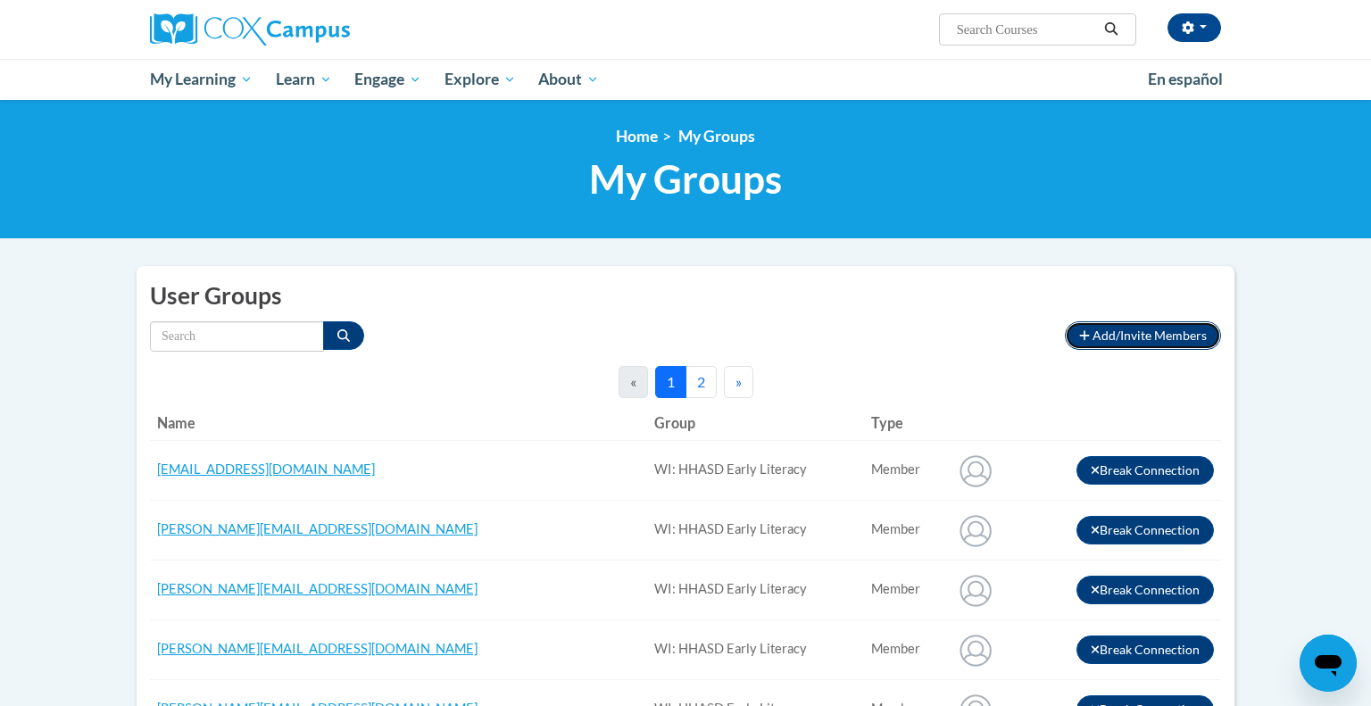
click at [1134, 350] on button "Add/Invite Members" at bounding box center [1143, 335] width 156 height 29
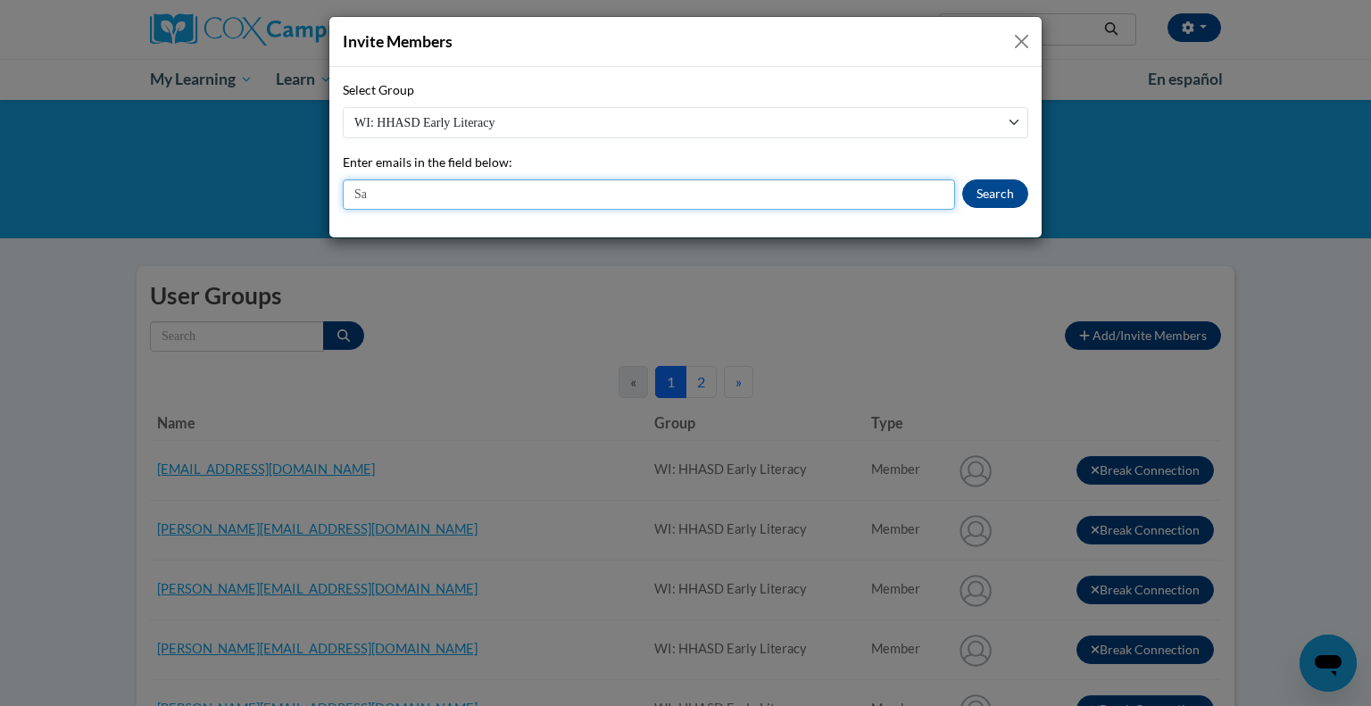
type input "S"
type input "[PERSON_NAME][EMAIL_ADDRESS][DOMAIN_NAME]"
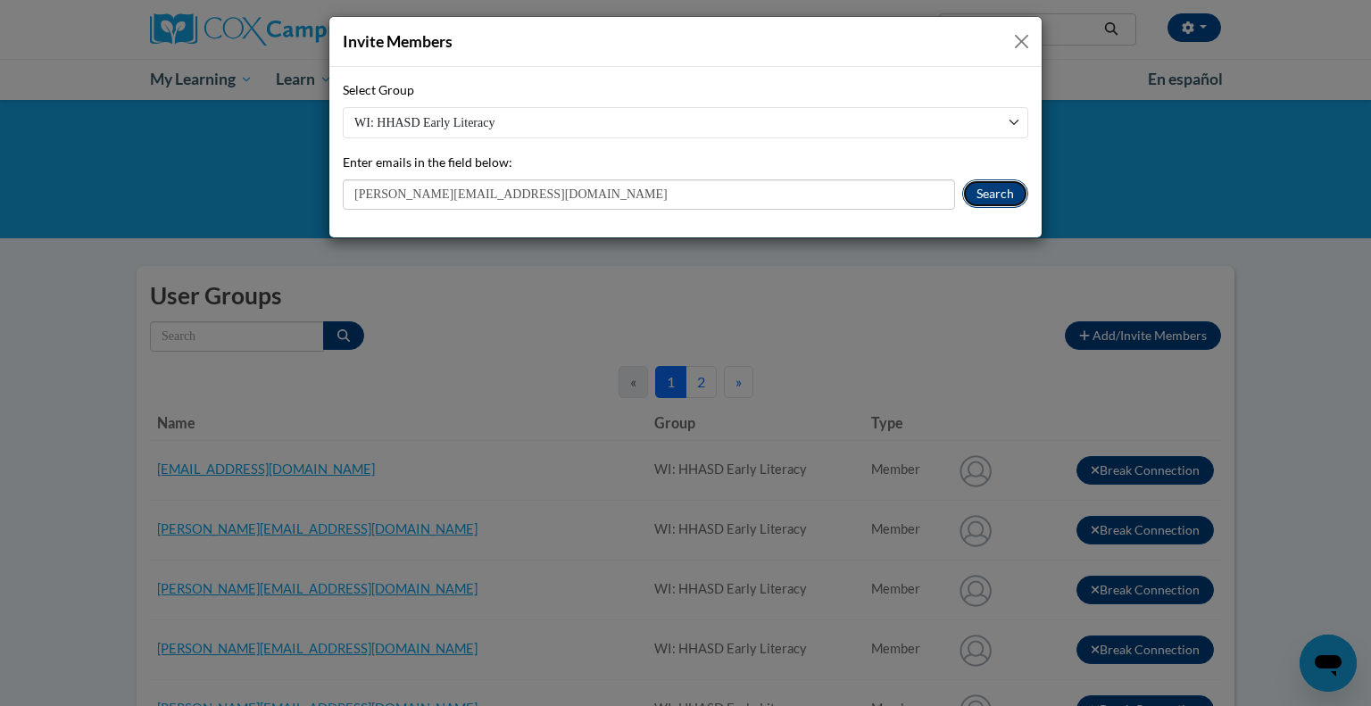
click at [981, 188] on button "Search" at bounding box center [995, 193] width 66 height 29
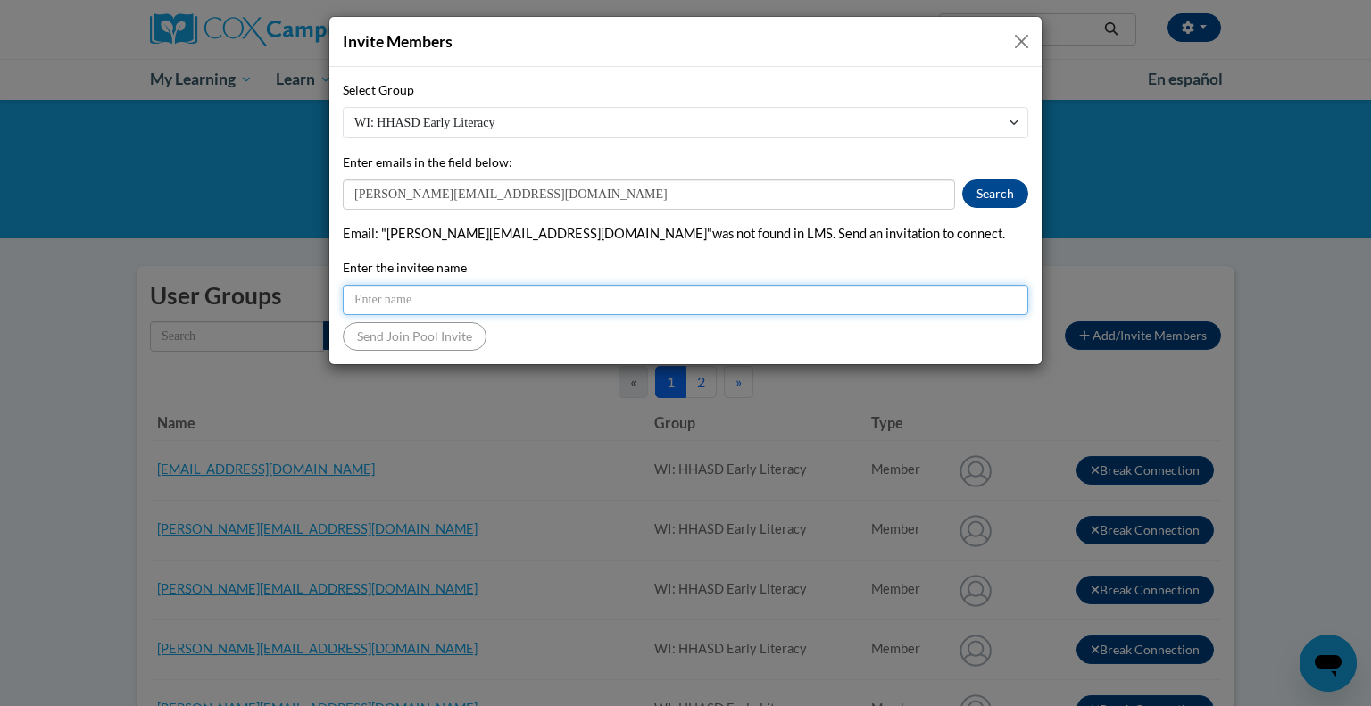
click at [432, 303] on input "Enter the invitee name" at bounding box center [686, 300] width 686 height 30
type input "[PERSON_NAME]"
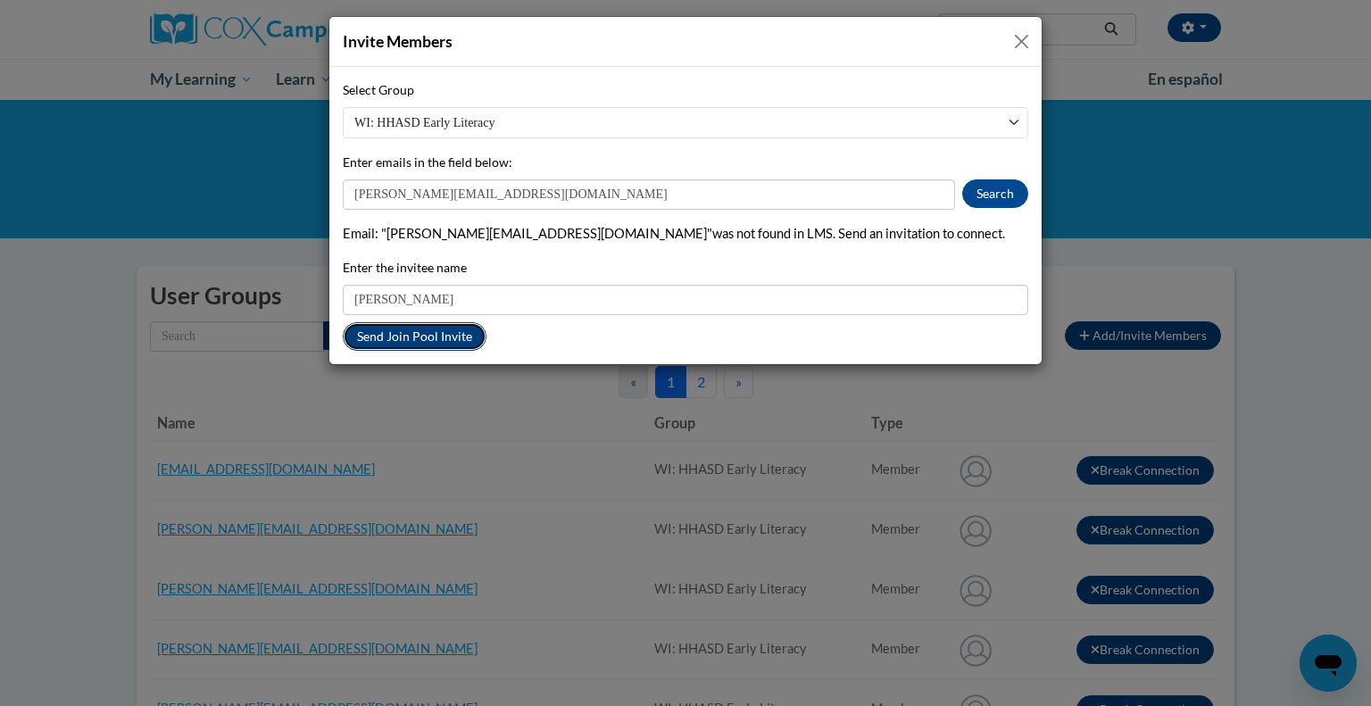
click at [440, 331] on button "Send Join Pool Invite" at bounding box center [415, 336] width 144 height 29
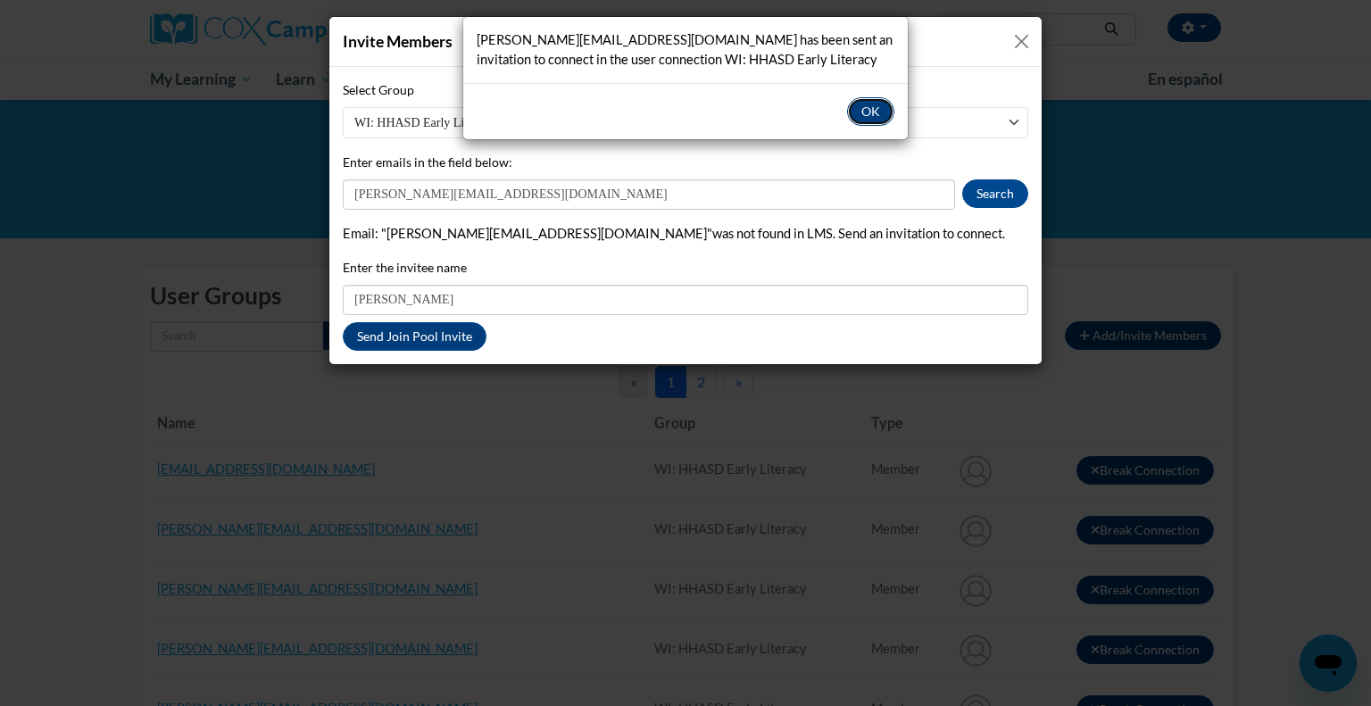
click at [869, 117] on button "OK" at bounding box center [870, 111] width 47 height 29
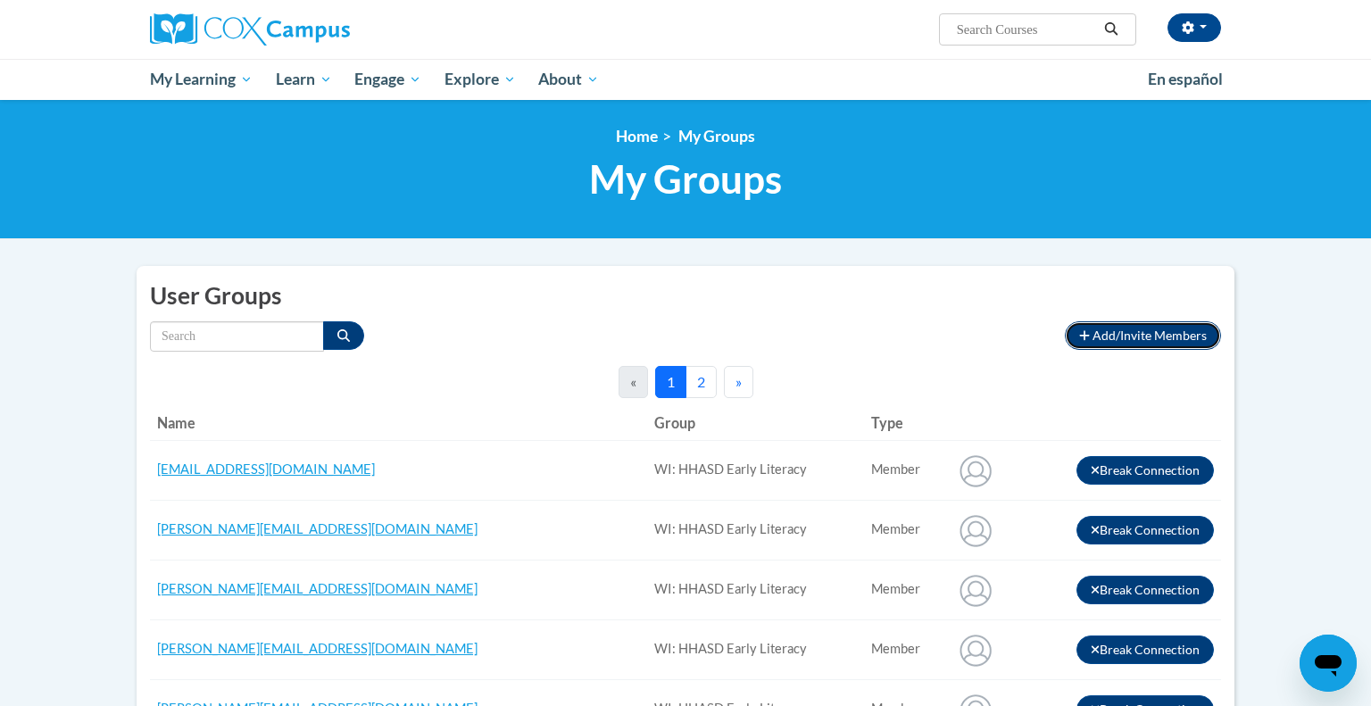
click at [1168, 343] on span "Add/Invite Members" at bounding box center [1150, 335] width 114 height 15
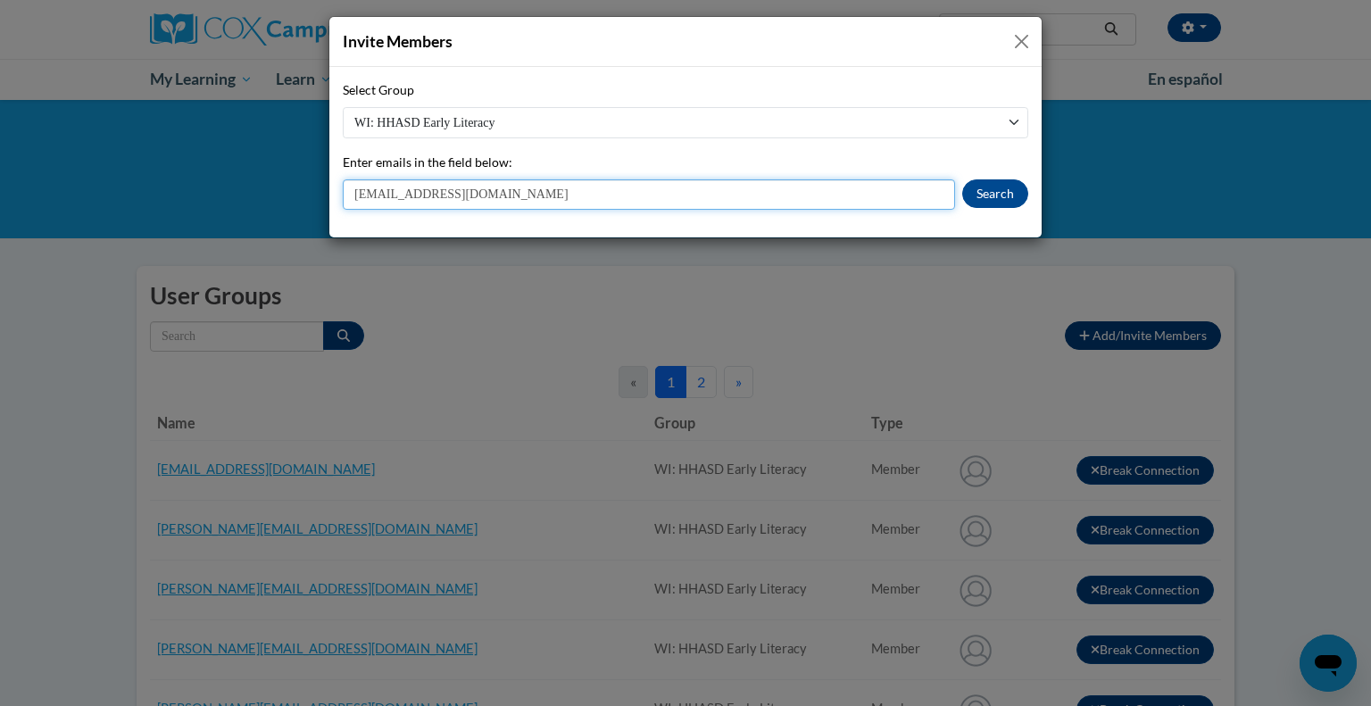
type input "[EMAIL_ADDRESS][DOMAIN_NAME]"
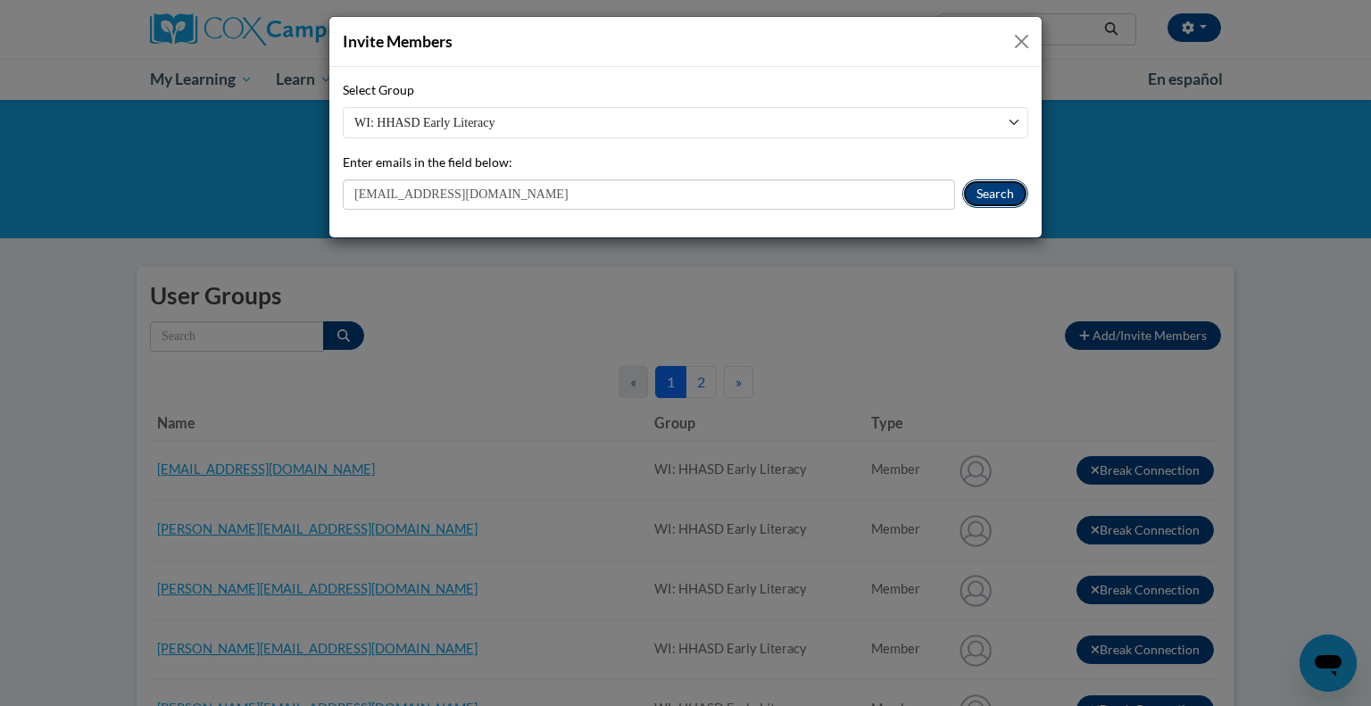
click at [998, 192] on button "Search" at bounding box center [995, 193] width 66 height 29
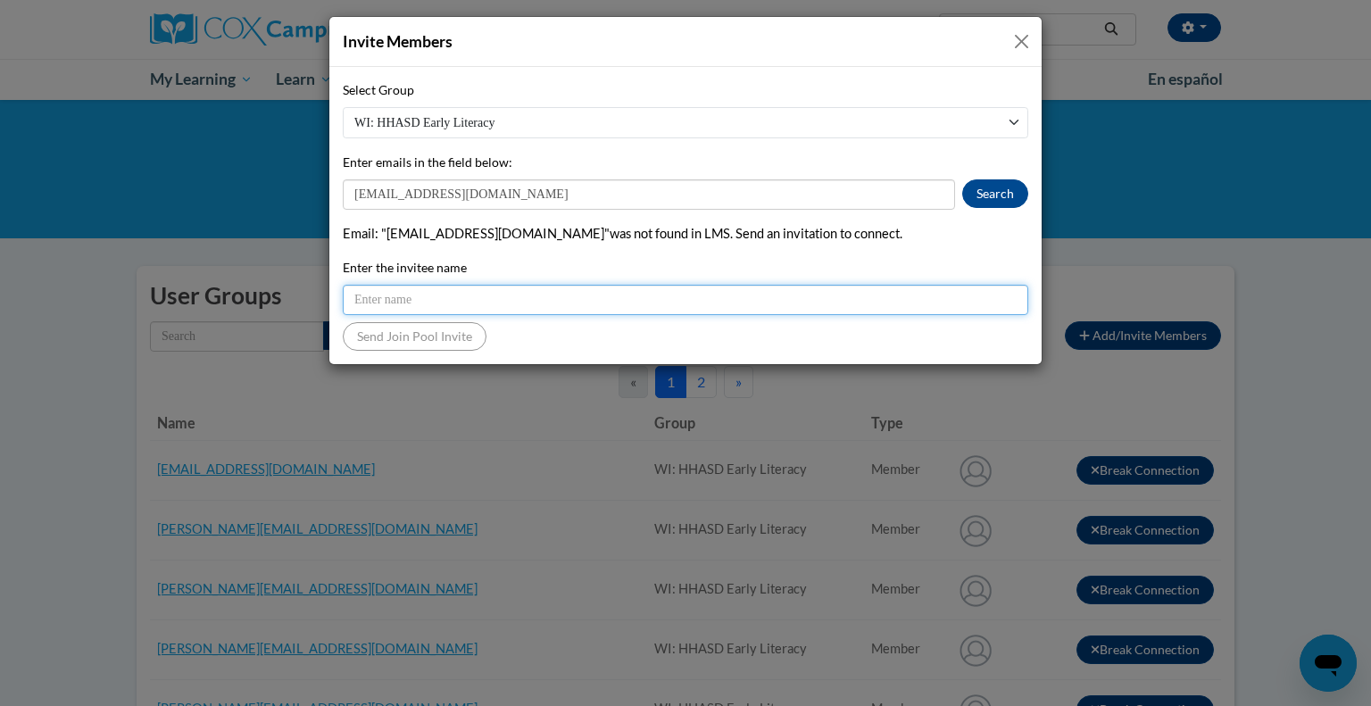
click at [445, 304] on input "Enter the invitee name" at bounding box center [686, 300] width 686 height 30
type input "[PERSON_NAME]"
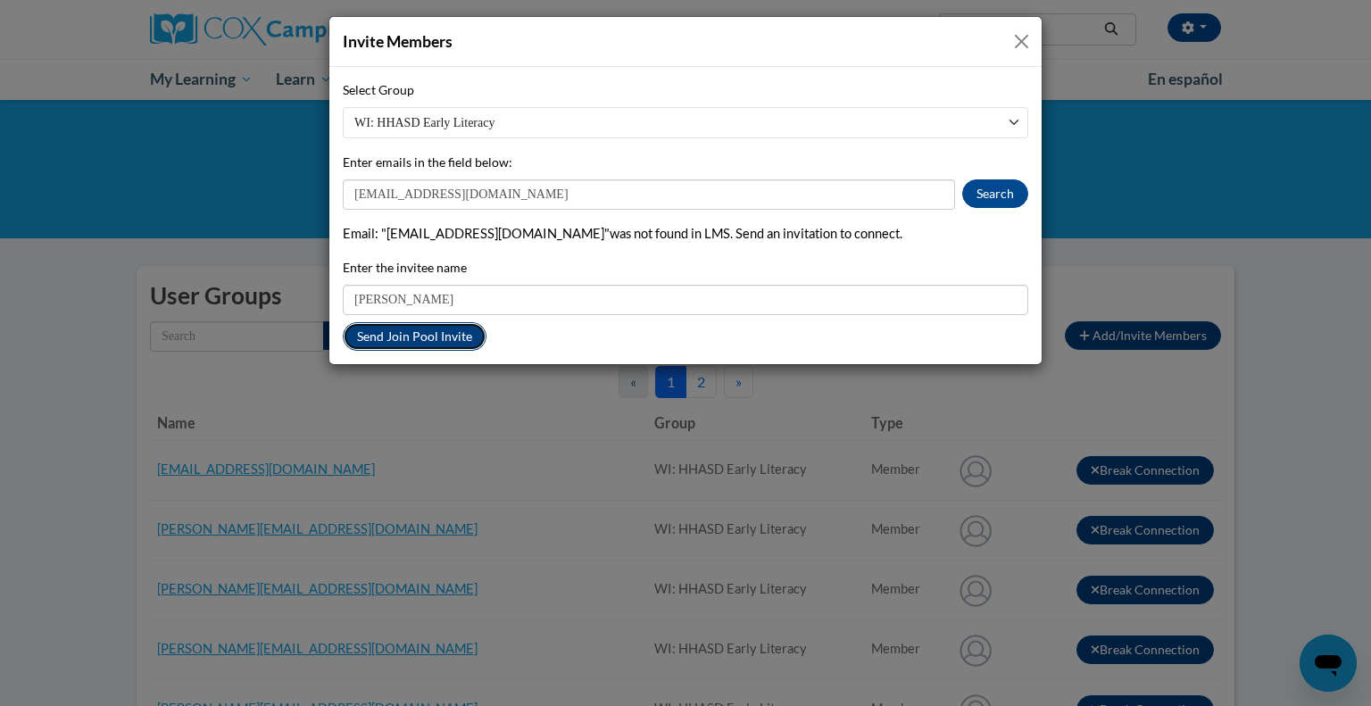
click at [388, 336] on button "Send Join Pool Invite" at bounding box center [415, 336] width 144 height 29
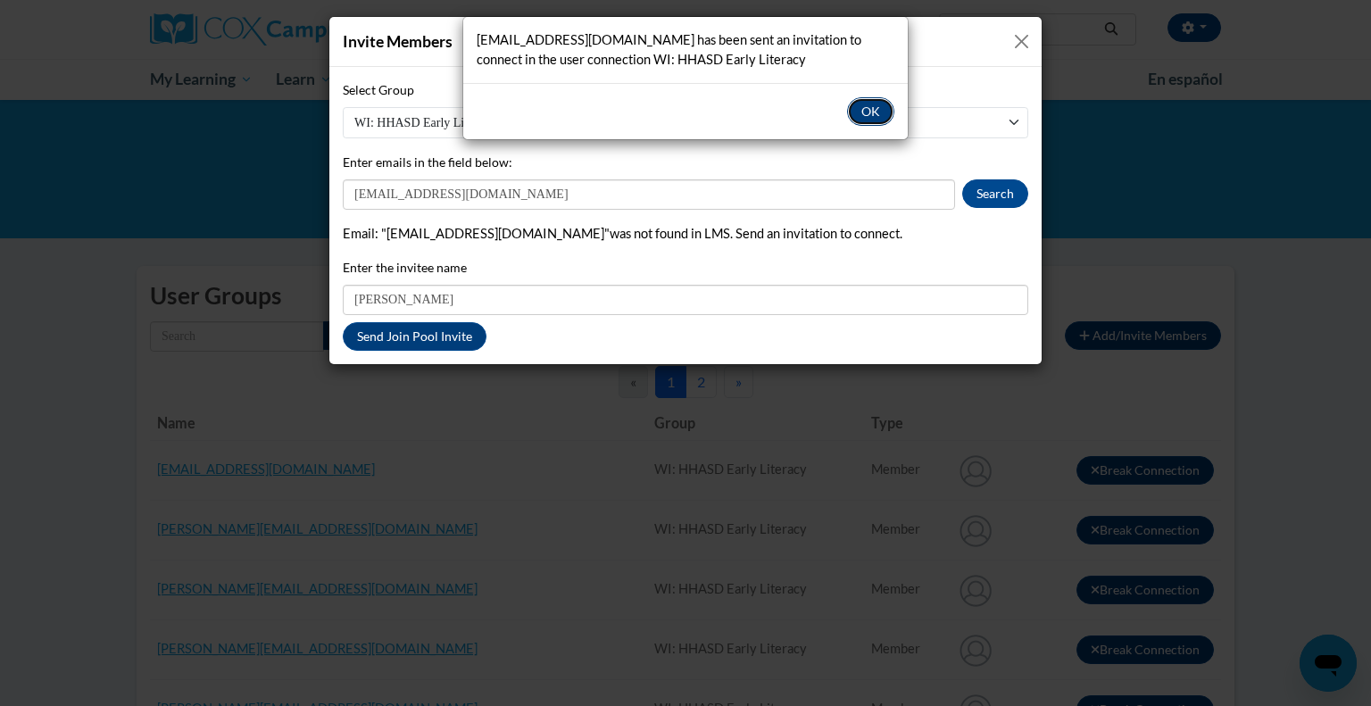
click at [881, 105] on button "OK" at bounding box center [870, 111] width 47 height 29
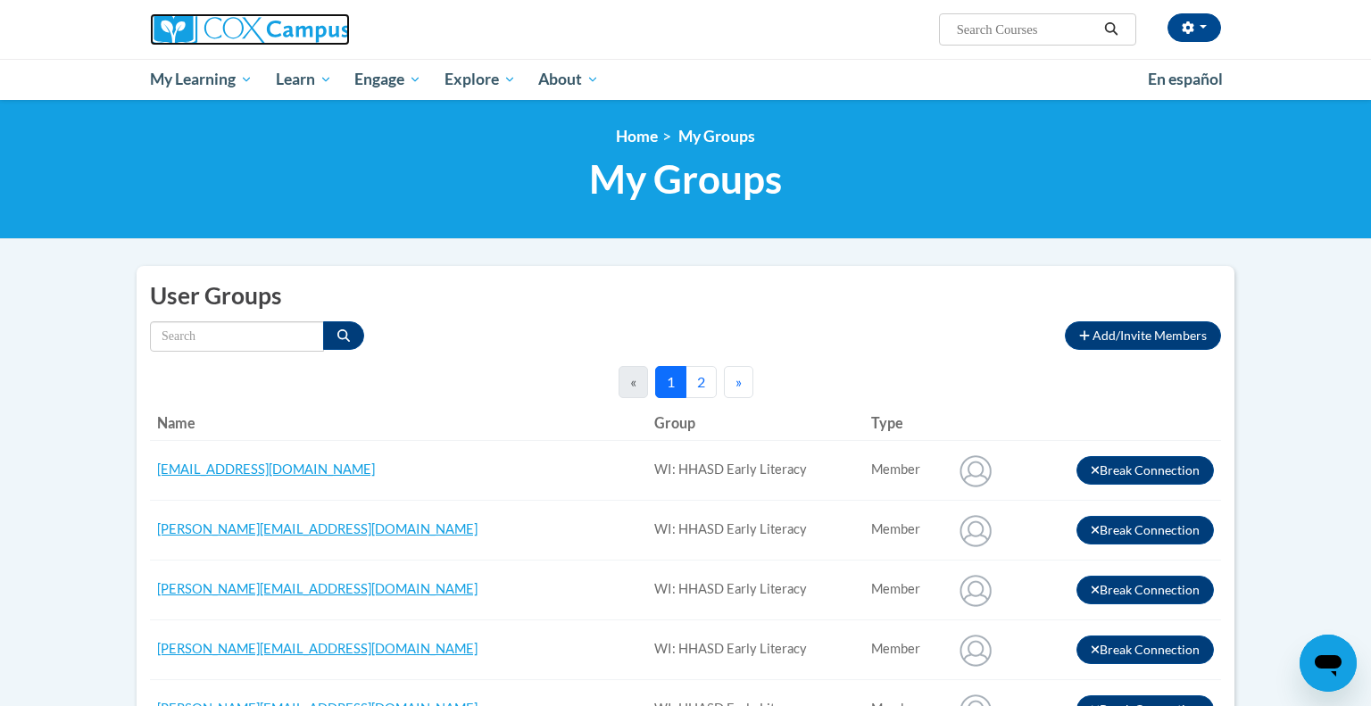
click at [187, 34] on img at bounding box center [250, 29] width 200 height 32
